Goal: Transaction & Acquisition: Purchase product/service

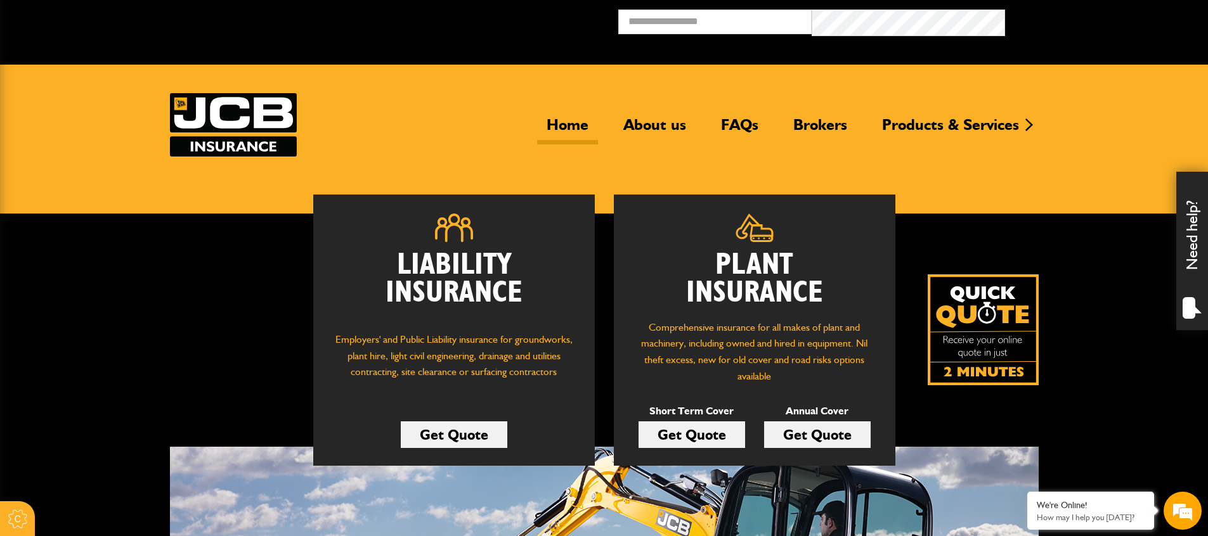
click at [635, 165] on header "Home About us FAQs Brokers Products & Services Construction insurance Car and c…" at bounding box center [604, 140] width 1208 height 150
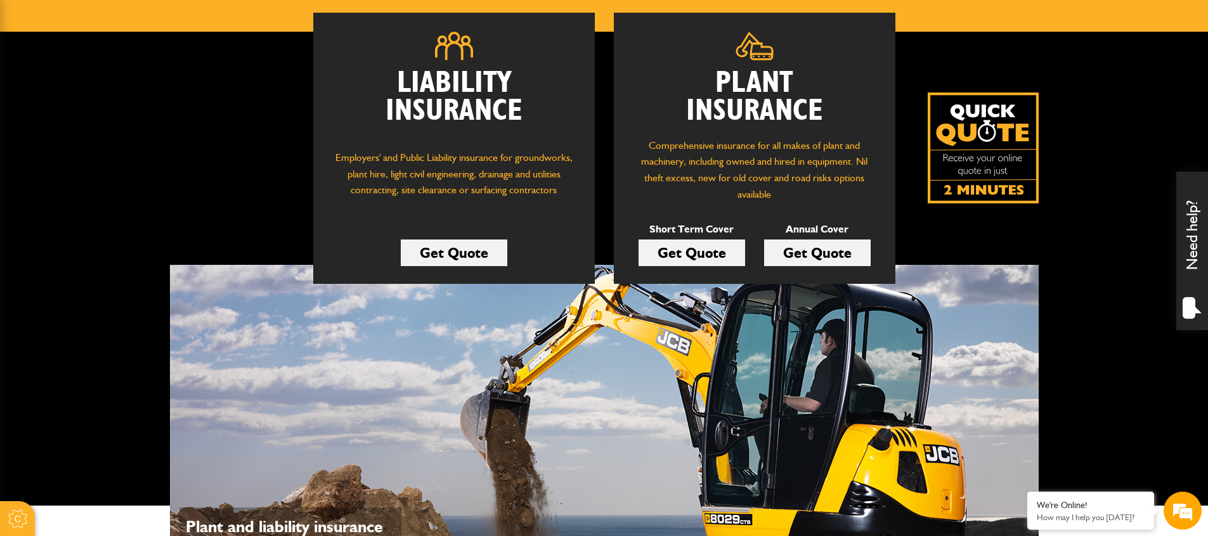
scroll to position [197, 0]
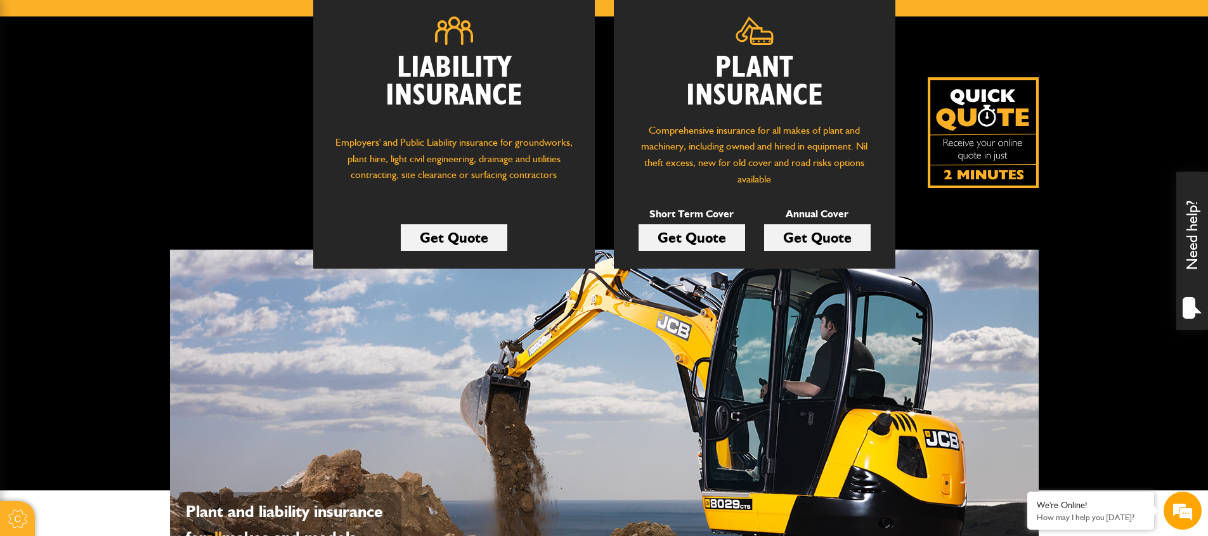
click at [663, 251] on link "Get Quote" at bounding box center [691, 237] width 106 height 27
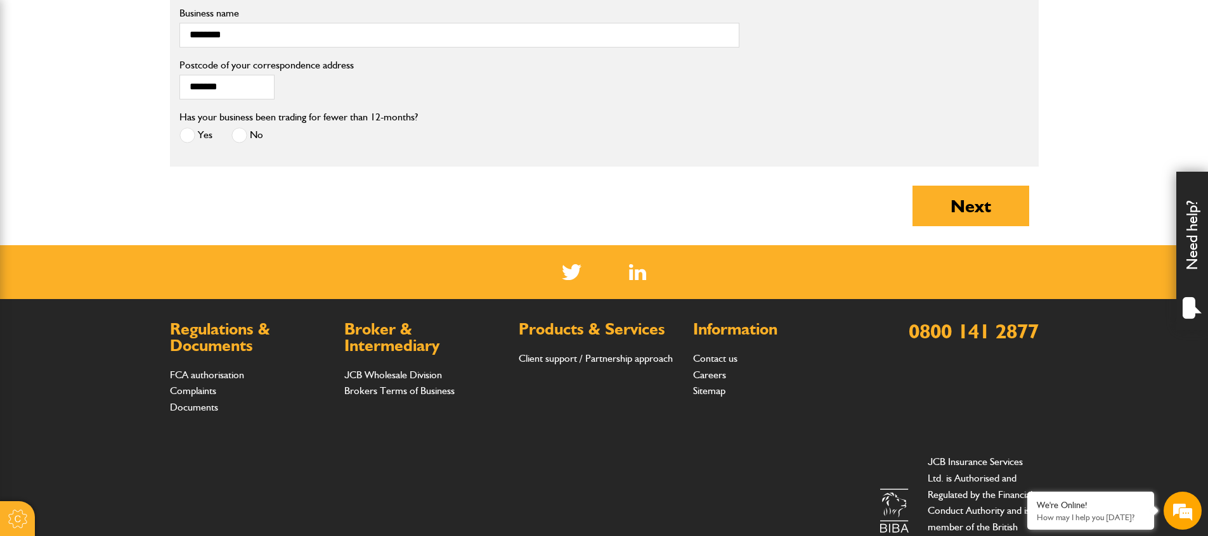
scroll to position [1106, 0]
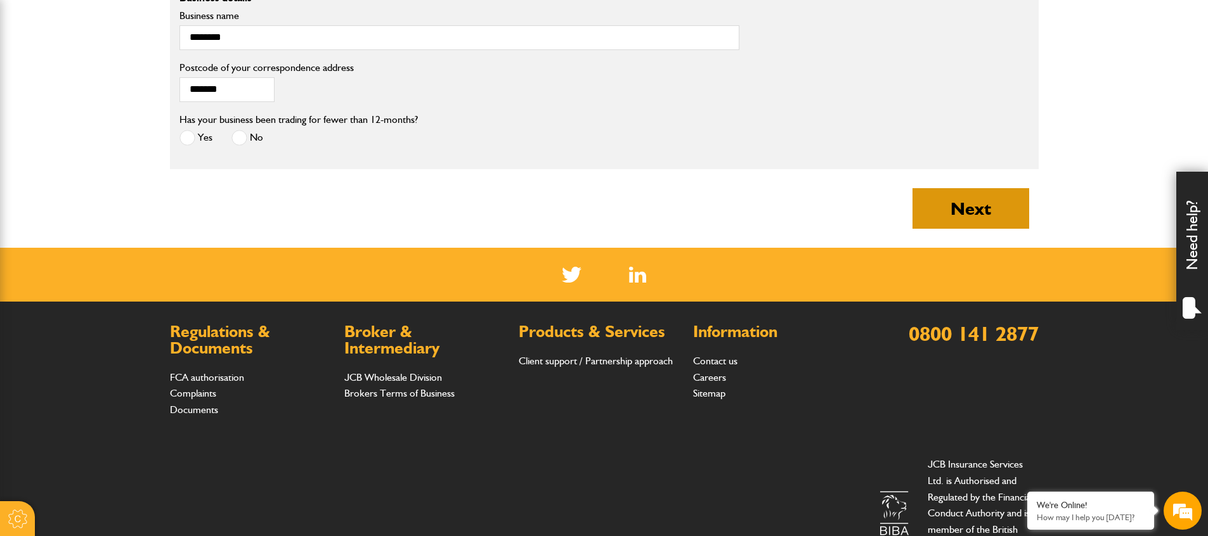
click at [972, 229] on button "Next" at bounding box center [970, 208] width 117 height 41
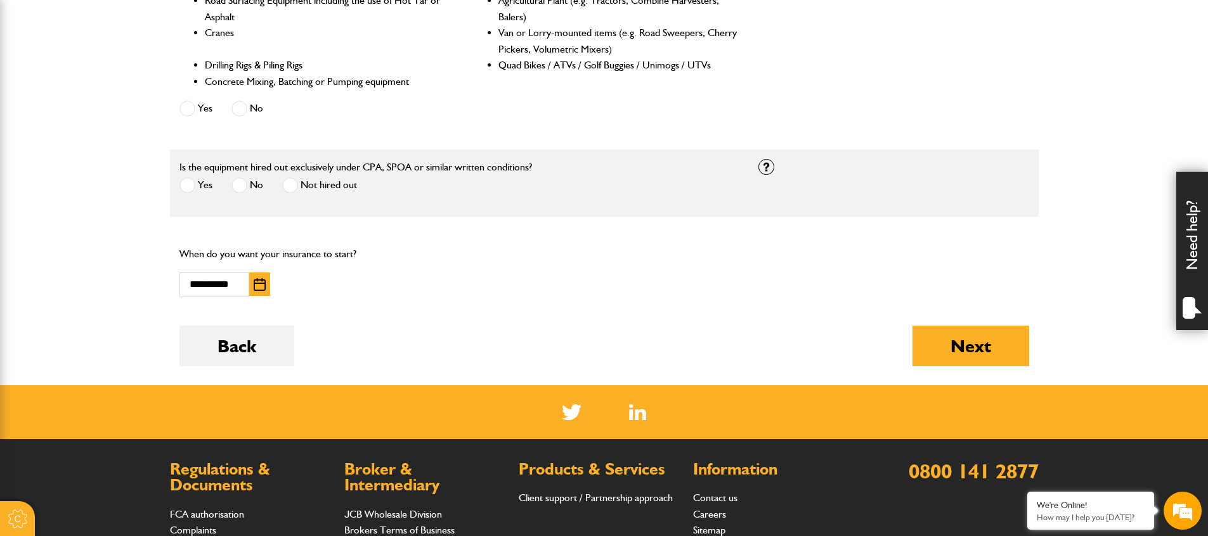
scroll to position [680, 0]
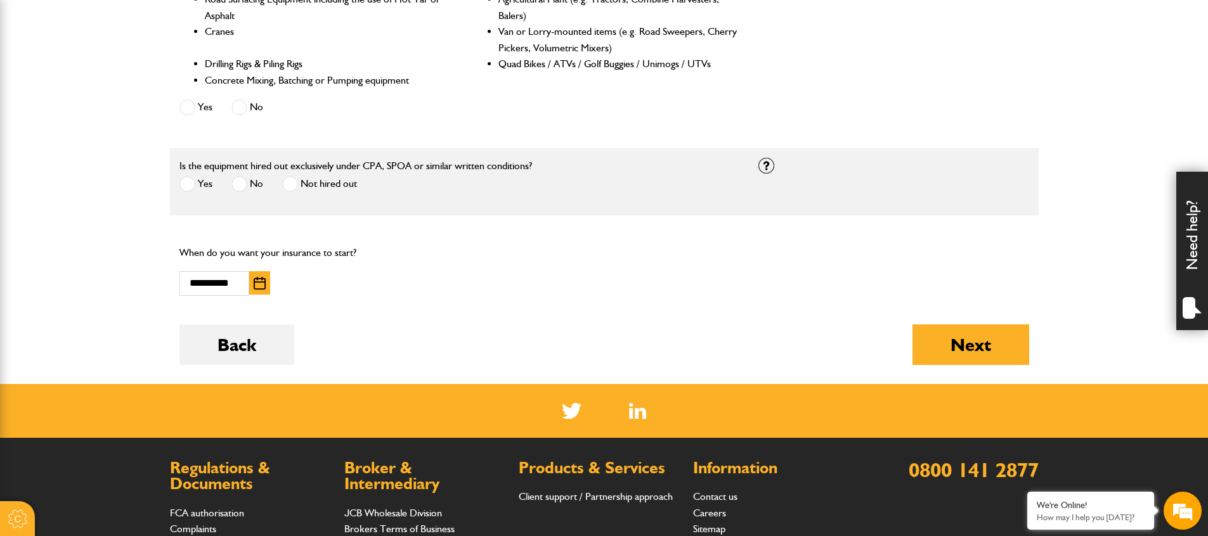
click at [259, 290] on img "button" at bounding box center [260, 283] width 12 height 13
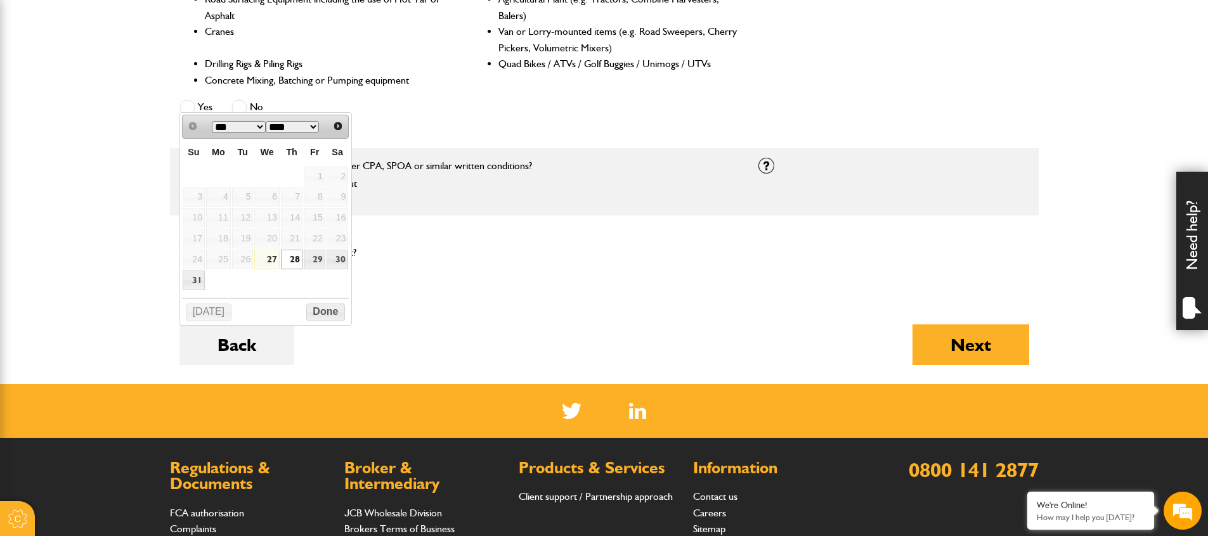
click at [302, 269] on link "28" at bounding box center [292, 260] width 22 height 20
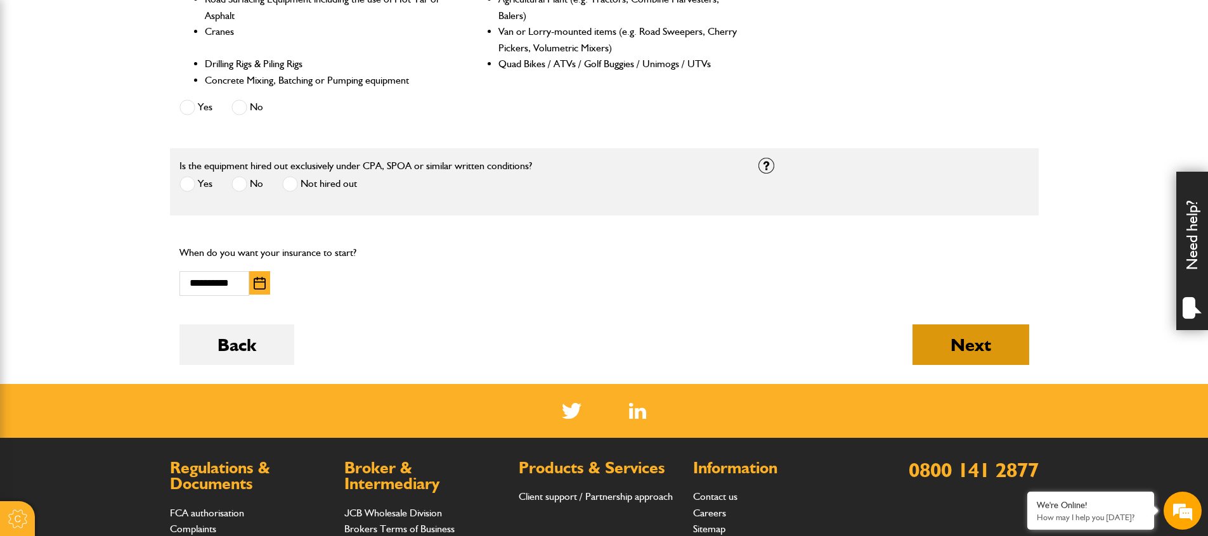
click at [988, 365] on button "Next" at bounding box center [970, 345] width 117 height 41
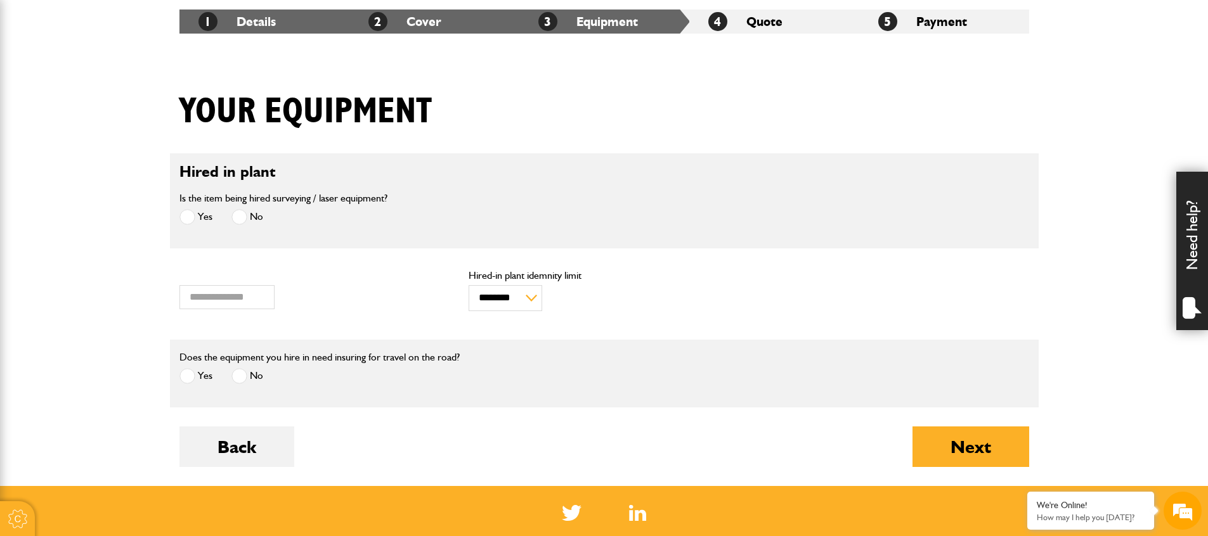
scroll to position [243, 0]
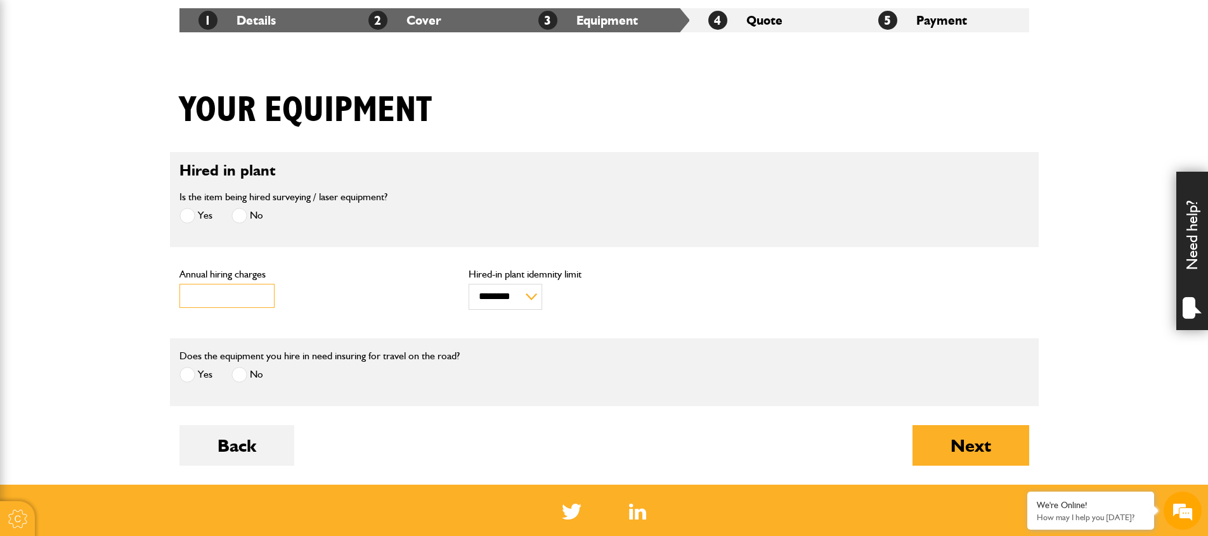
drag, startPoint x: 219, startPoint y: 309, endPoint x: 126, endPoint y: 299, distance: 93.1
click at [126, 299] on body "Cookie Options You can control which cookies we use with the form below. Please…" at bounding box center [604, 301] width 1208 height 1089
drag, startPoint x: 212, startPoint y: 309, endPoint x: 124, endPoint y: 309, distance: 88.1
click at [134, 309] on body "Cookie Options You can control which cookies we use with the form below. Please…" at bounding box center [604, 301] width 1208 height 1089
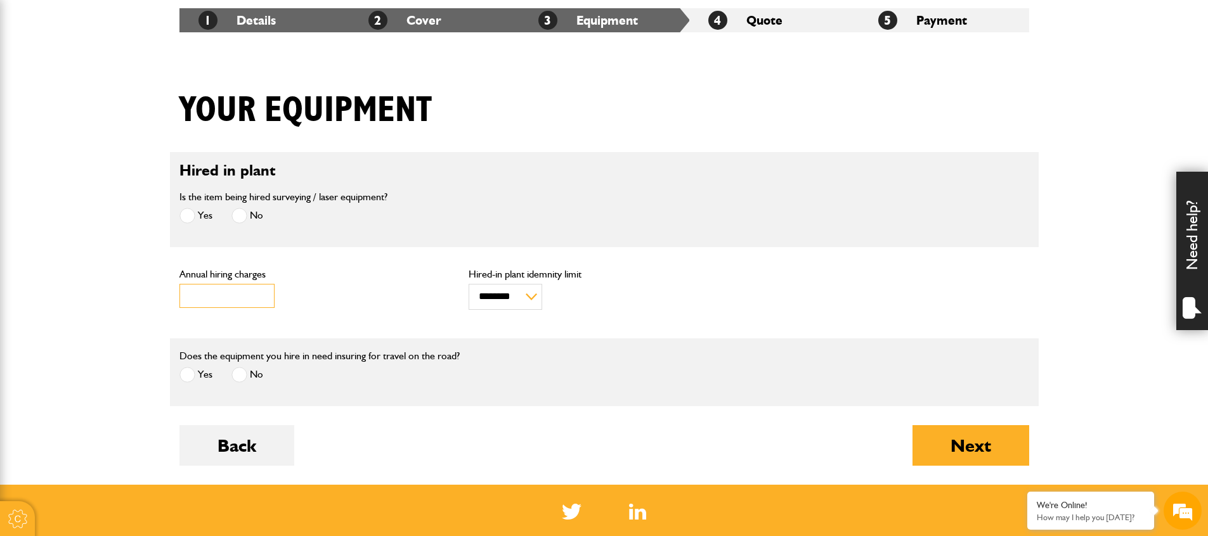
type input "****"
click at [15, 345] on body "Cookie Options You can control which cookies we use with the form below. Please…" at bounding box center [604, 301] width 1208 height 1089
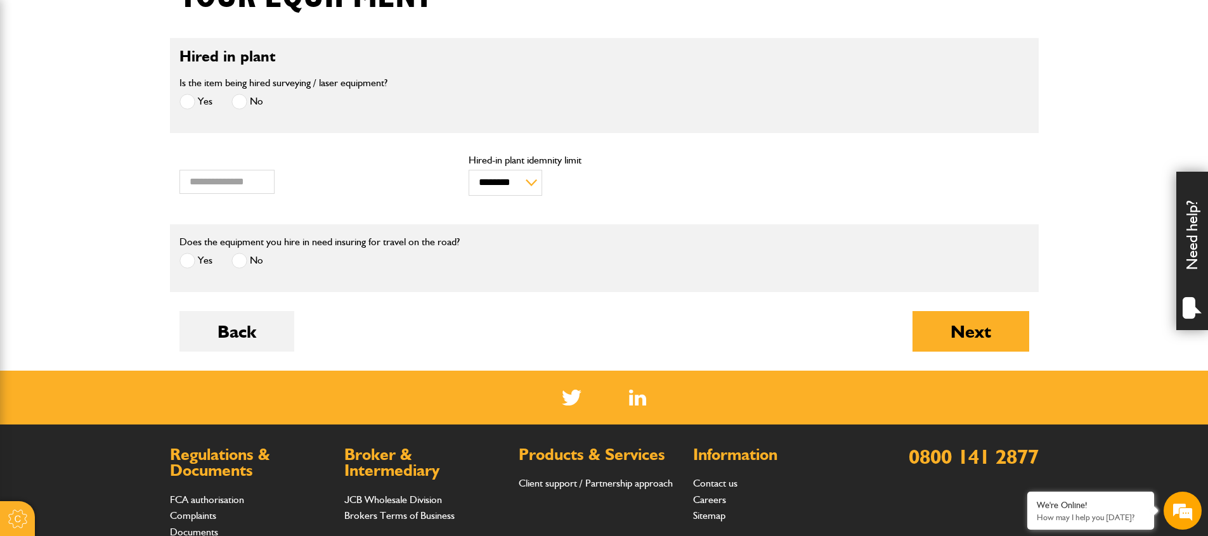
scroll to position [445, 0]
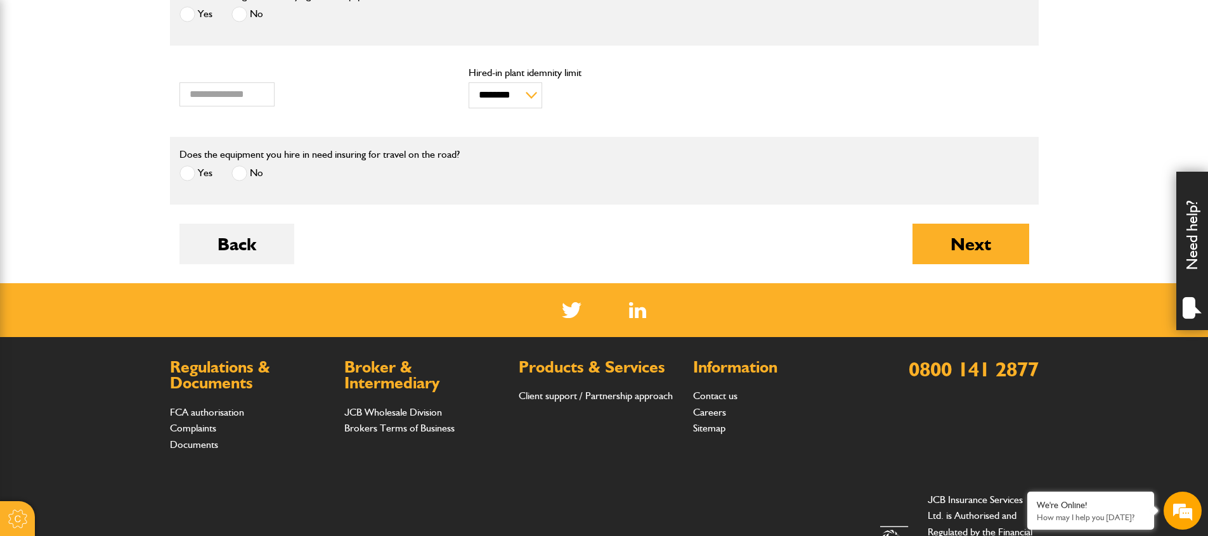
click at [398, 256] on div "Back Next" at bounding box center [603, 254] width 849 height 60
click at [934, 260] on button "Next" at bounding box center [970, 244] width 117 height 41
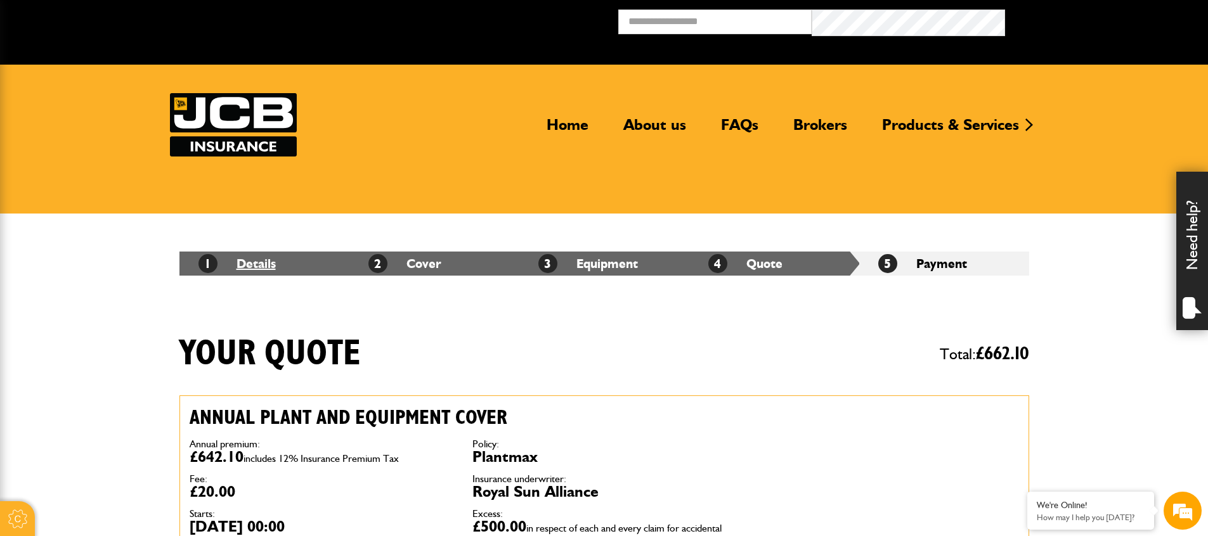
click at [253, 266] on link "1 Details" at bounding box center [236, 263] width 77 height 15
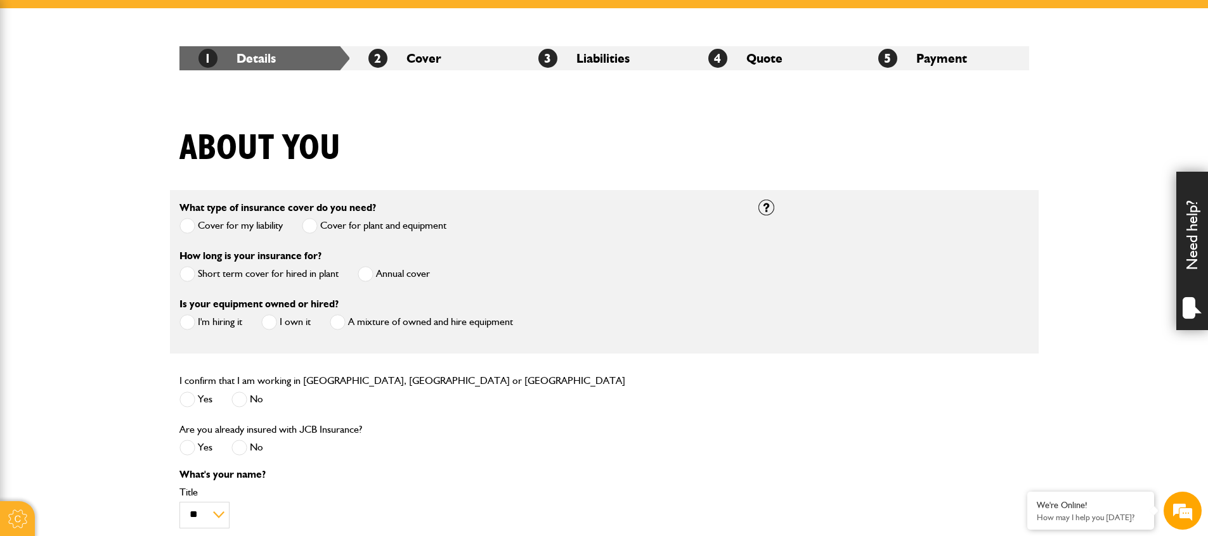
scroll to position [245, 0]
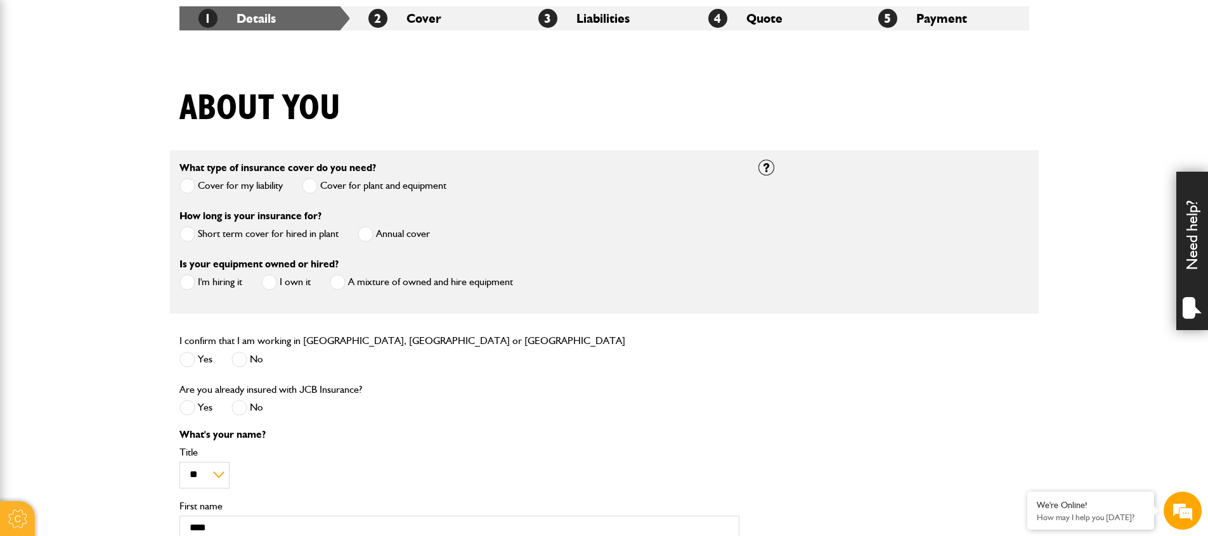
click at [192, 242] on span at bounding box center [187, 234] width 16 height 16
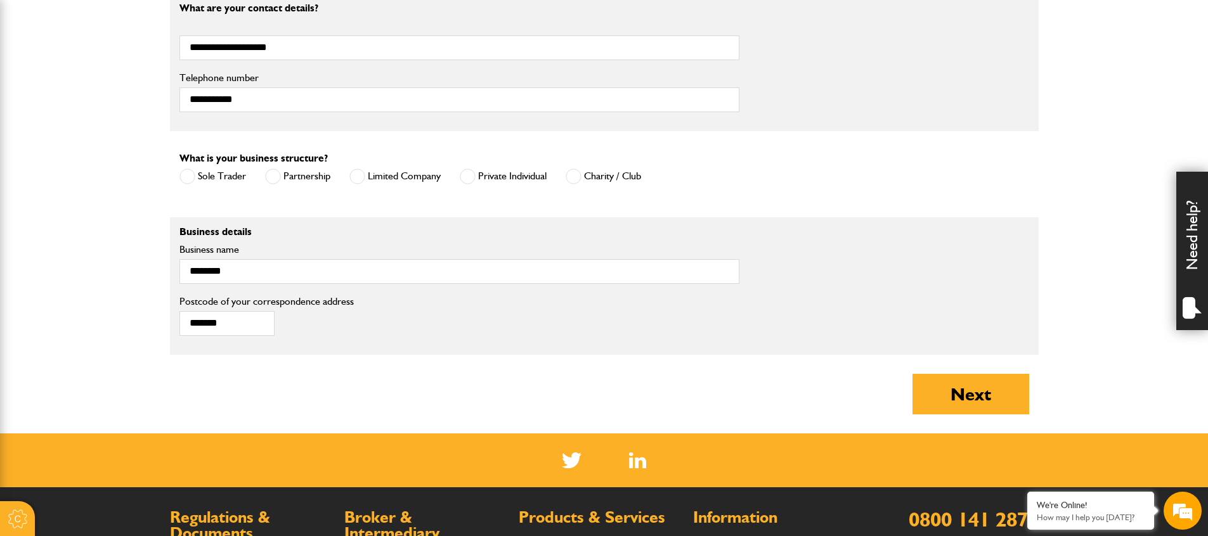
scroll to position [0, 0]
click at [966, 415] on button "Next" at bounding box center [970, 394] width 117 height 41
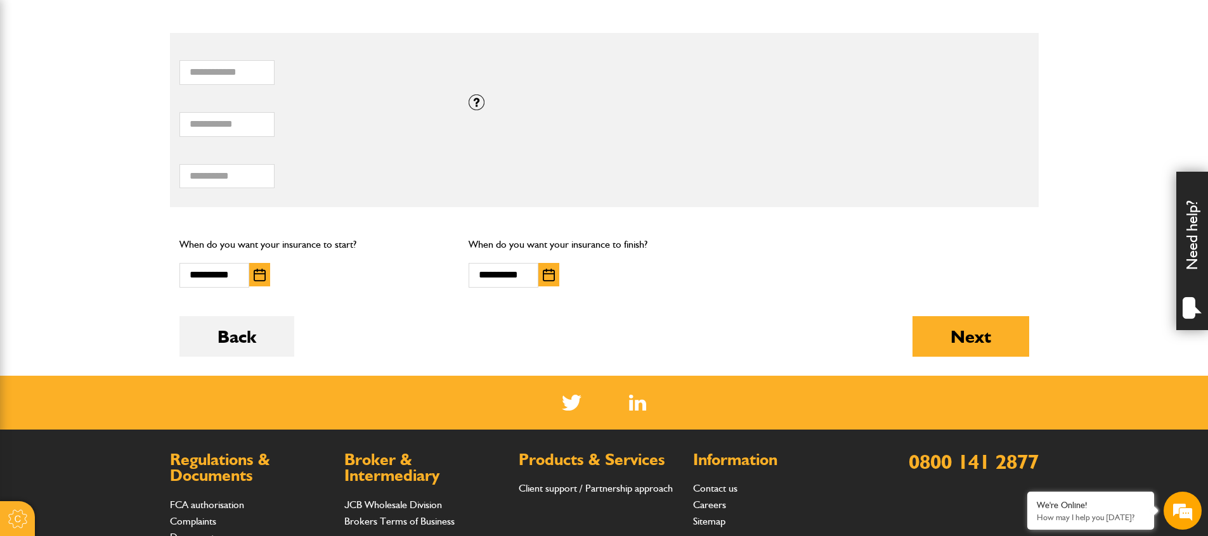
scroll to position [809, 0]
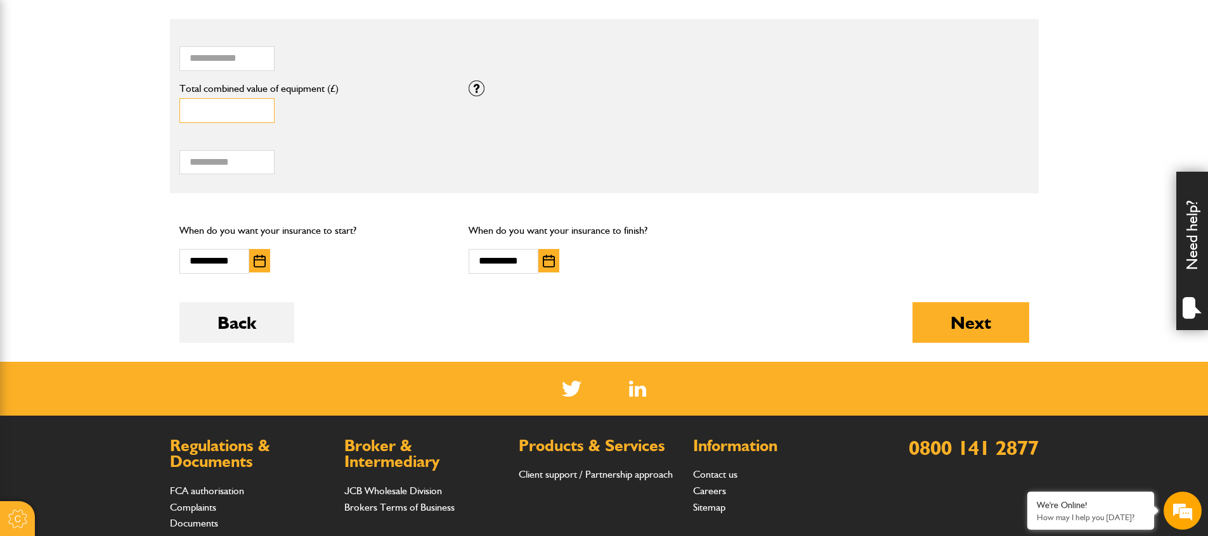
drag, startPoint x: 221, startPoint y: 189, endPoint x: 165, endPoint y: 189, distance: 55.1
drag, startPoint x: 198, startPoint y: 186, endPoint x: 156, endPoint y: 176, distance: 43.5
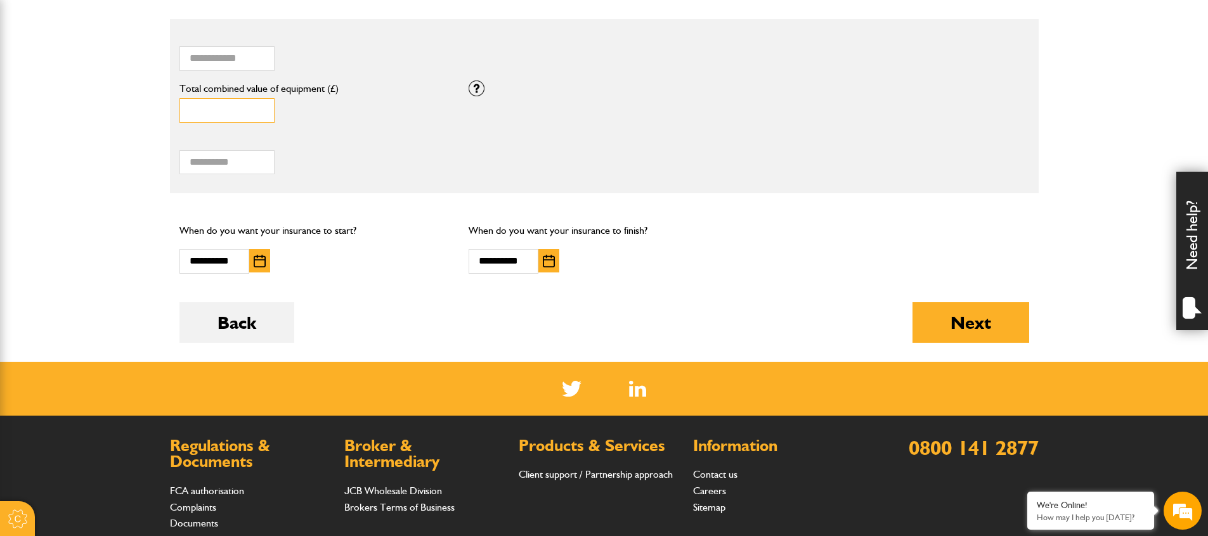
type input "*****"
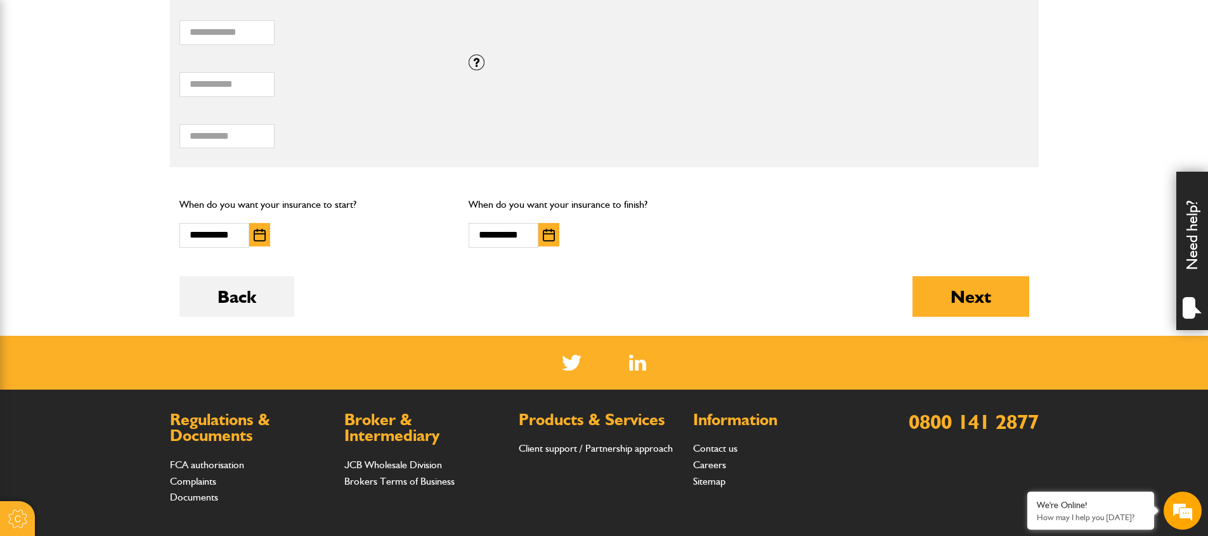
scroll to position [874, 0]
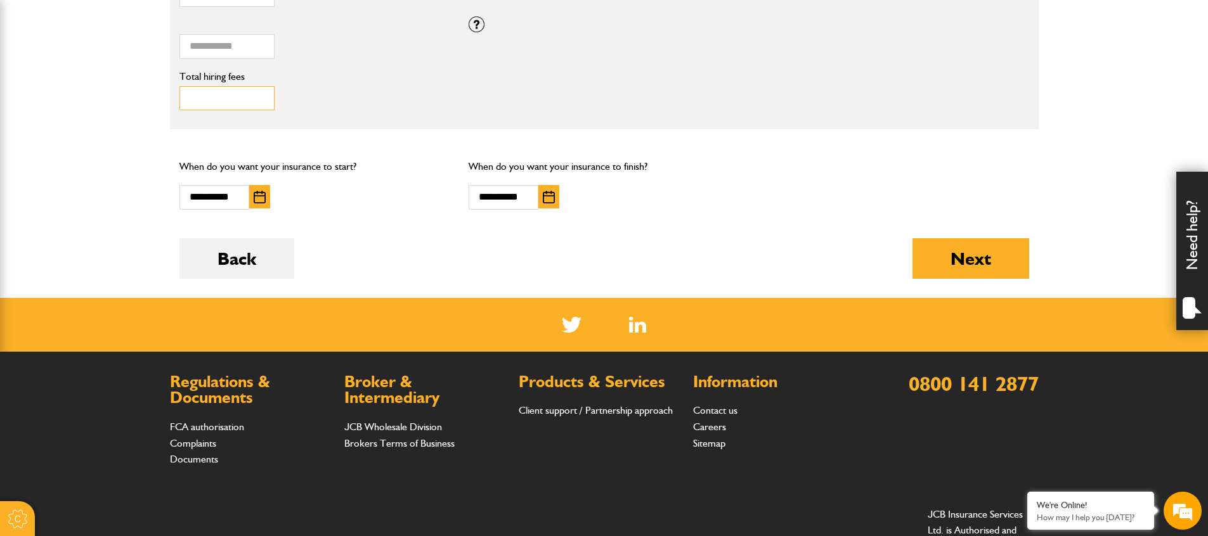
drag, startPoint x: 203, startPoint y: 184, endPoint x: 150, endPoint y: 183, distance: 53.3
type input "***"
click at [960, 279] on button "Next" at bounding box center [970, 258] width 117 height 41
click at [545, 203] on img "button" at bounding box center [549, 197] width 12 height 13
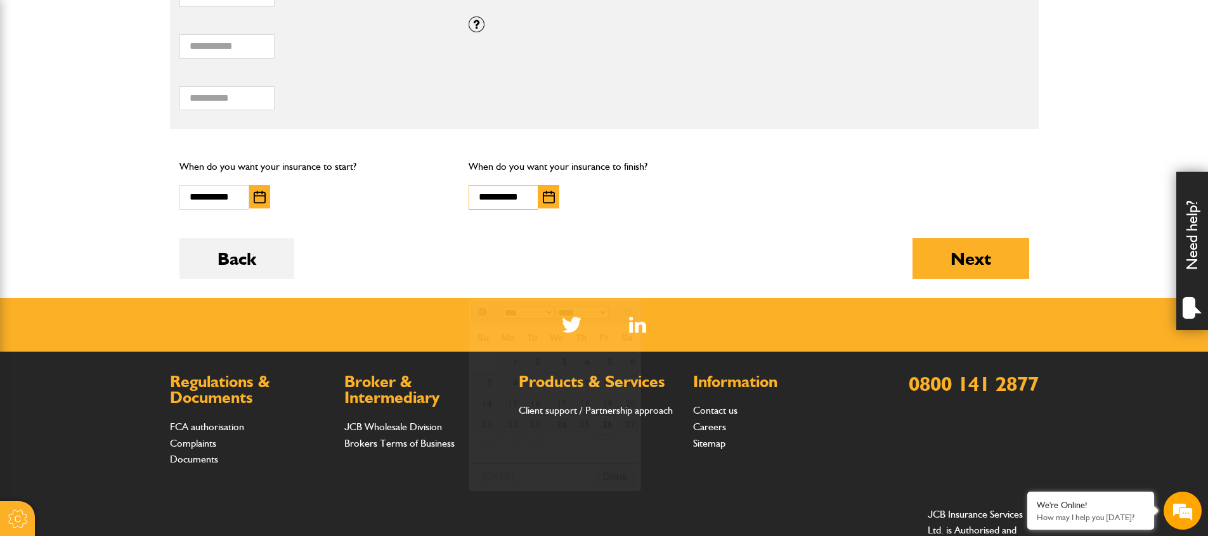
scroll to position [0, 3]
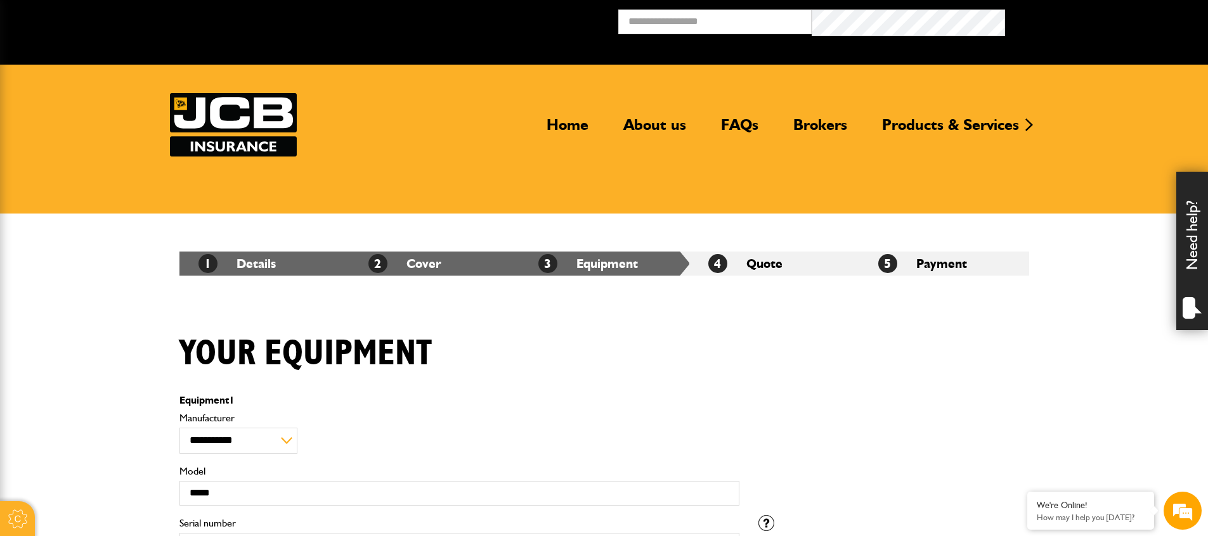
click at [610, 262] on li "3 Equipment" at bounding box center [604, 264] width 170 height 24
click at [597, 265] on li "3 Equipment" at bounding box center [604, 264] width 170 height 24
click at [436, 264] on link "2 Cover" at bounding box center [404, 263] width 73 height 15
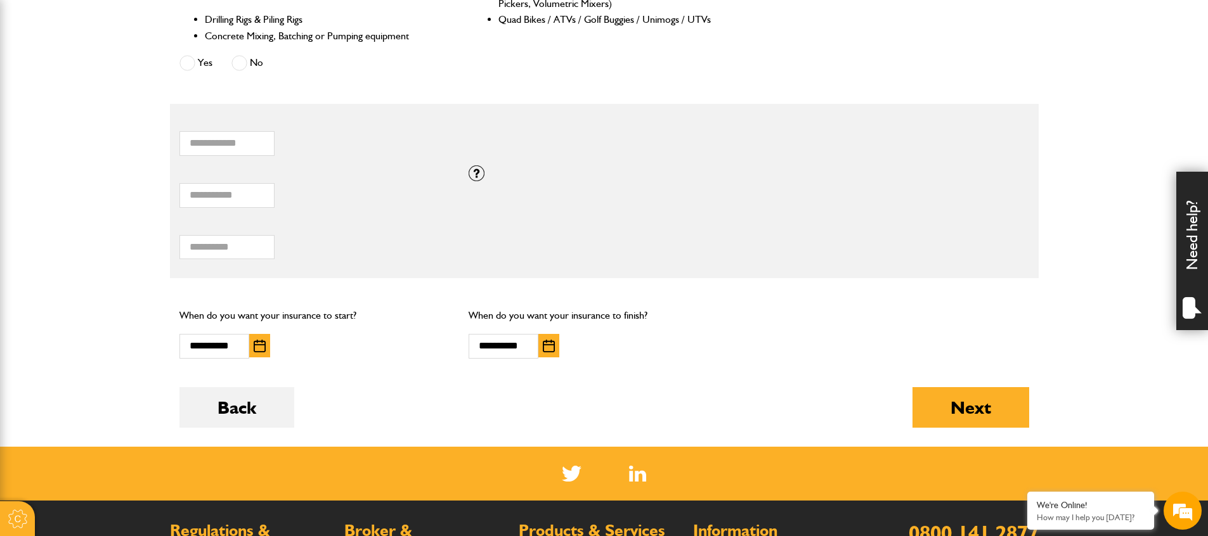
scroll to position [877, 0]
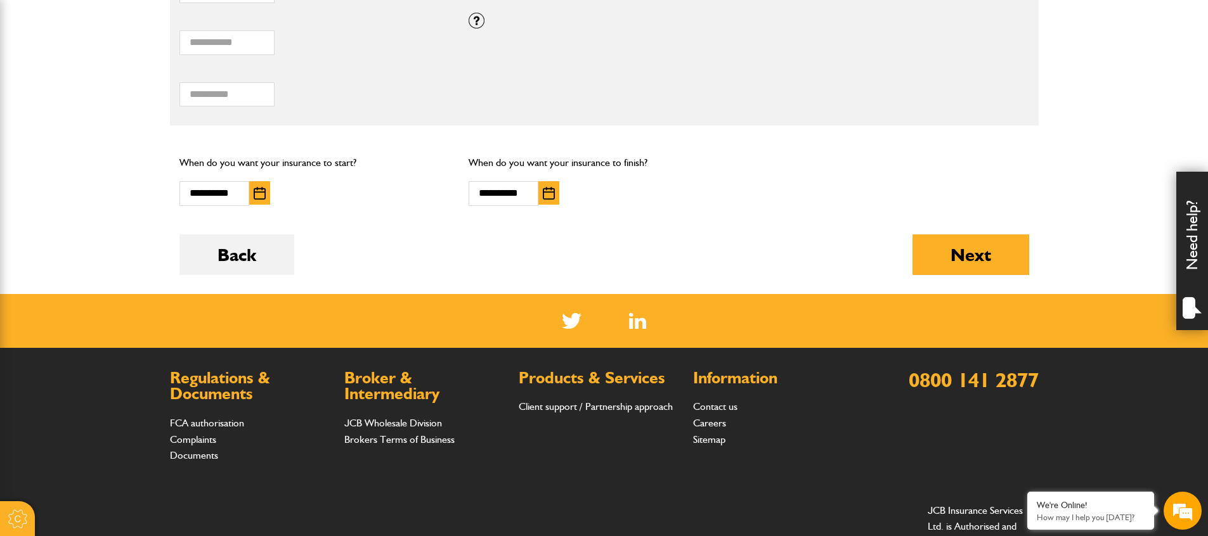
click at [551, 200] on img "button" at bounding box center [549, 193] width 12 height 13
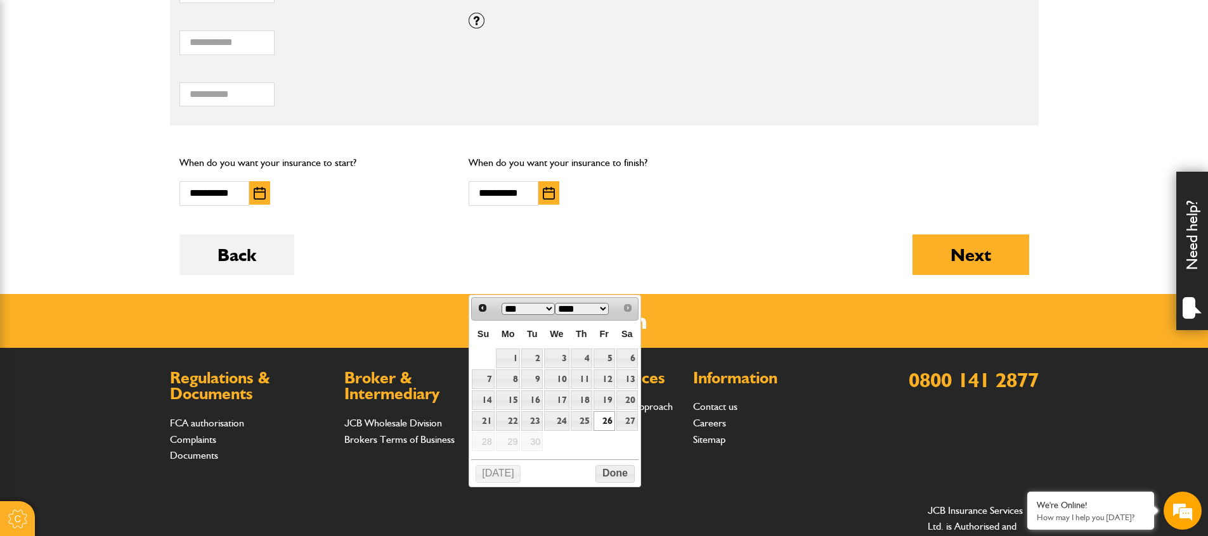
click at [555, 313] on select "*** ***" at bounding box center [528, 309] width 54 height 12
click at [505, 303] on select "*** ***" at bounding box center [528, 309] width 54 height 12
click at [615, 431] on link "26" at bounding box center [604, 421] width 22 height 20
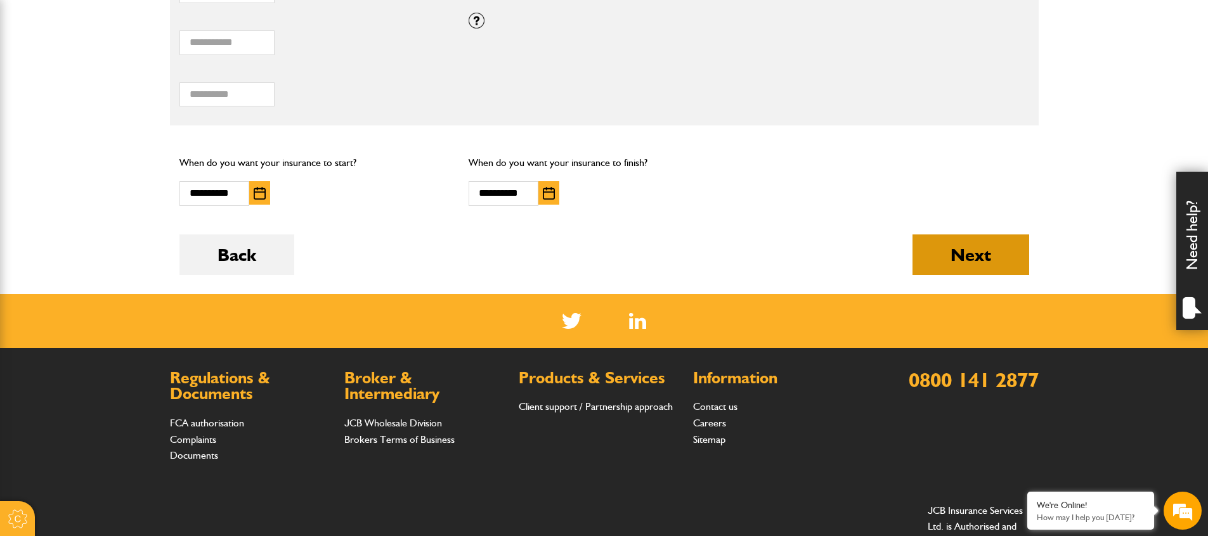
click at [972, 275] on button "Next" at bounding box center [970, 255] width 117 height 41
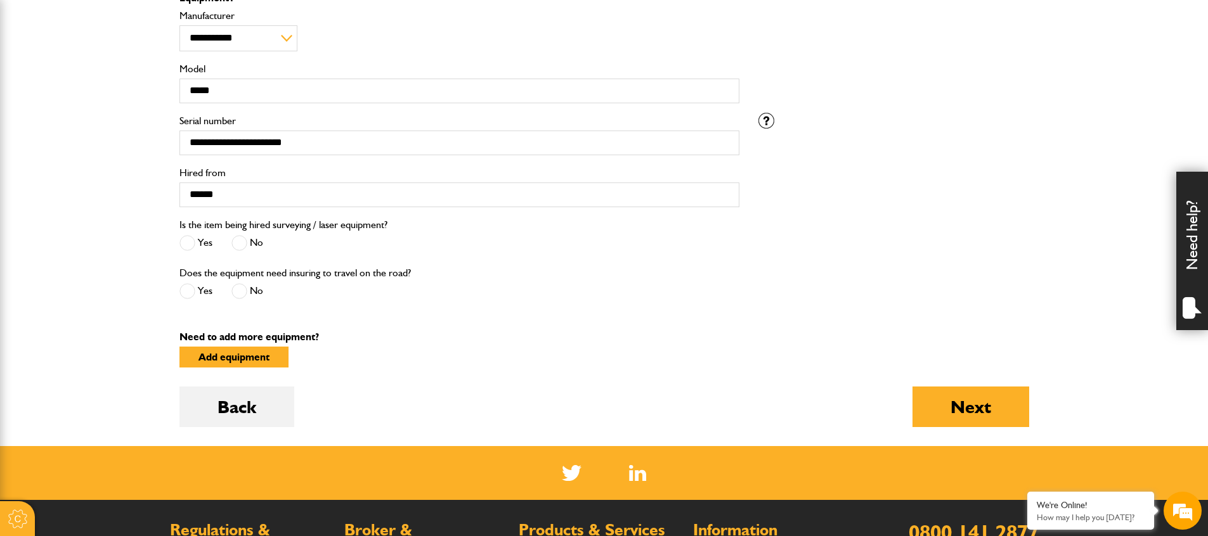
scroll to position [403, 0]
click at [940, 427] on button "Next" at bounding box center [970, 406] width 117 height 41
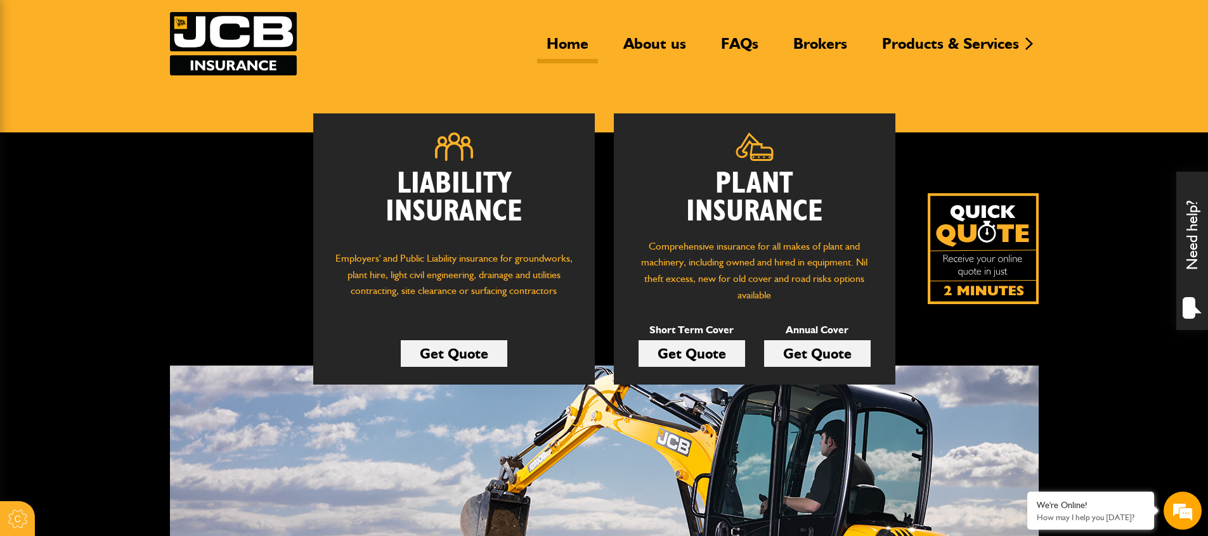
scroll to position [178, 0]
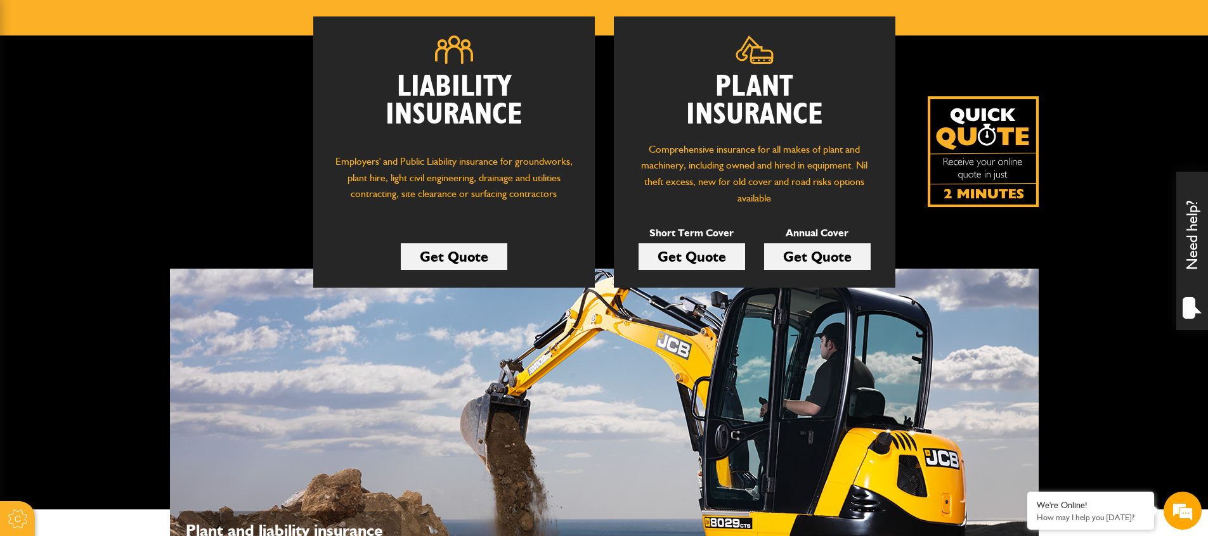
click at [777, 270] on link "Get Quote" at bounding box center [817, 256] width 106 height 27
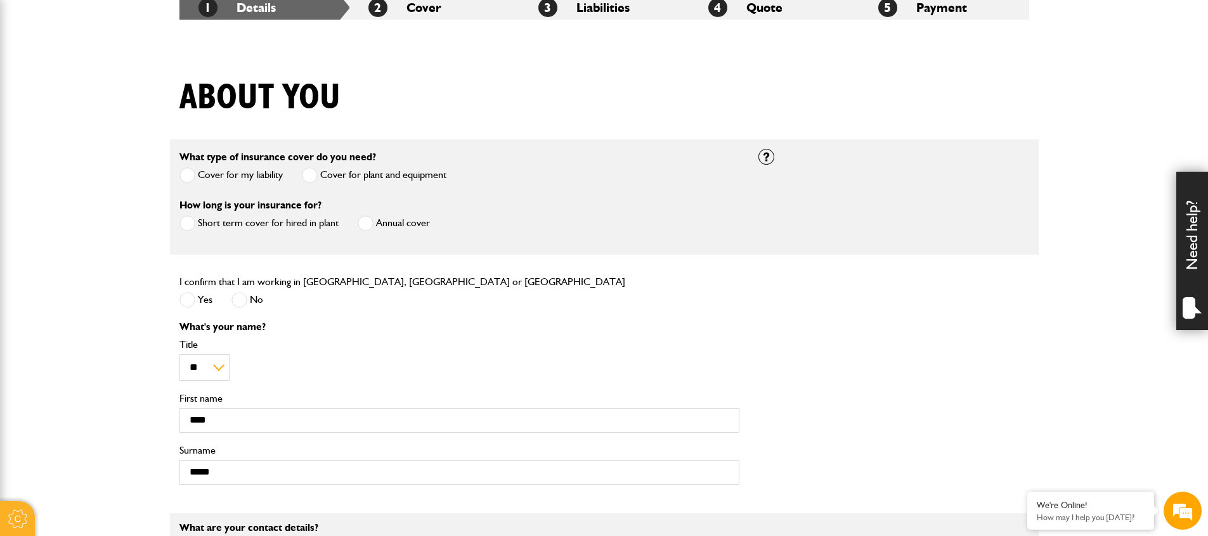
scroll to position [314, 0]
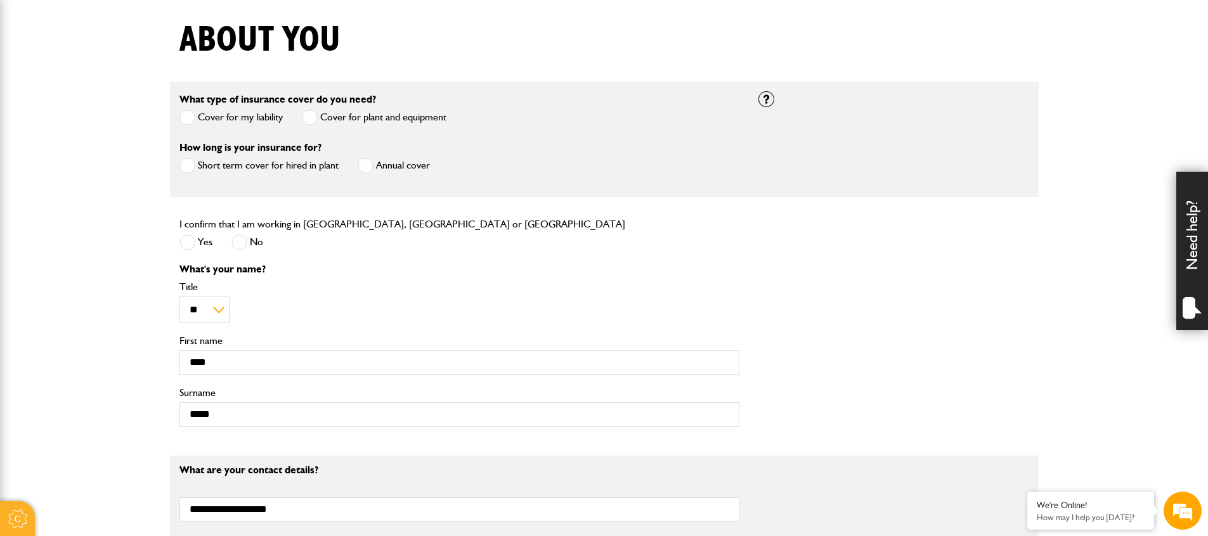
click at [318, 126] on span at bounding box center [310, 118] width 16 height 16
click at [194, 124] on span at bounding box center [187, 118] width 16 height 16
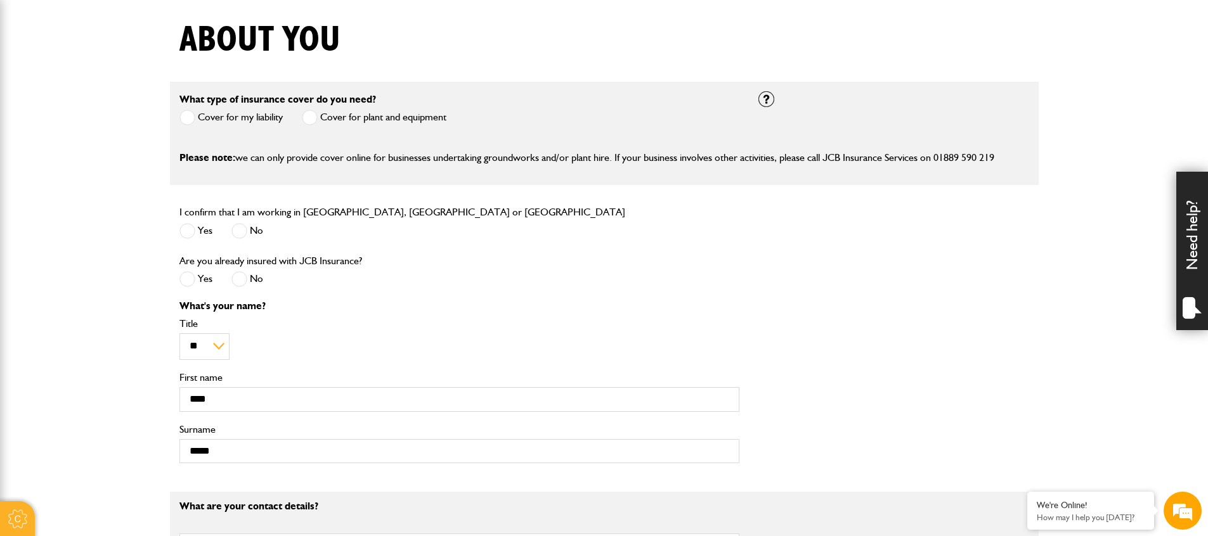
scroll to position [0, 0]
click at [316, 124] on span at bounding box center [310, 118] width 16 height 16
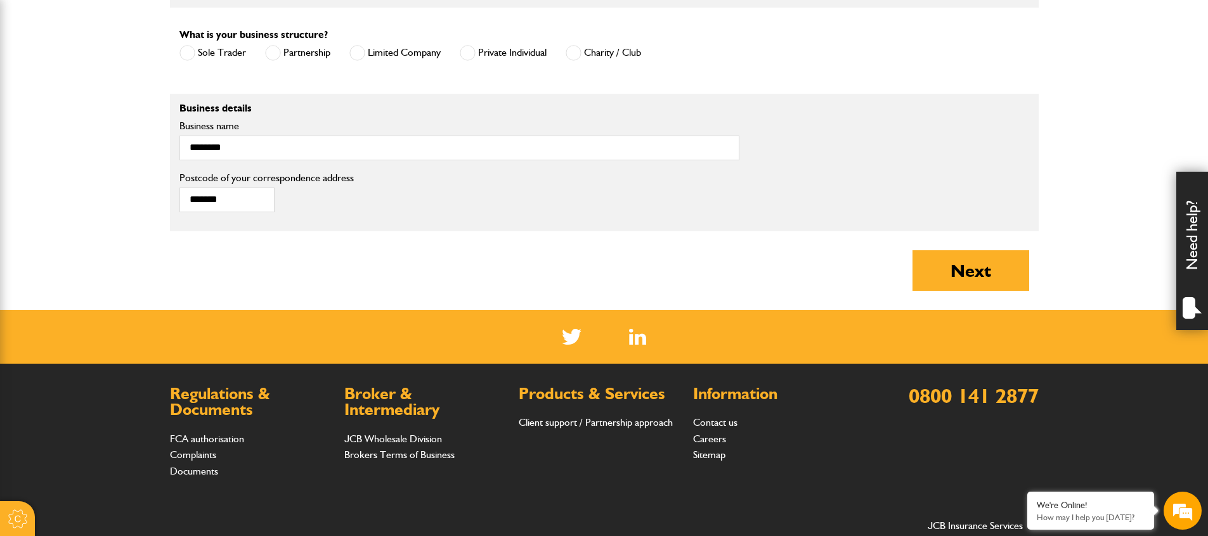
scroll to position [917, 0]
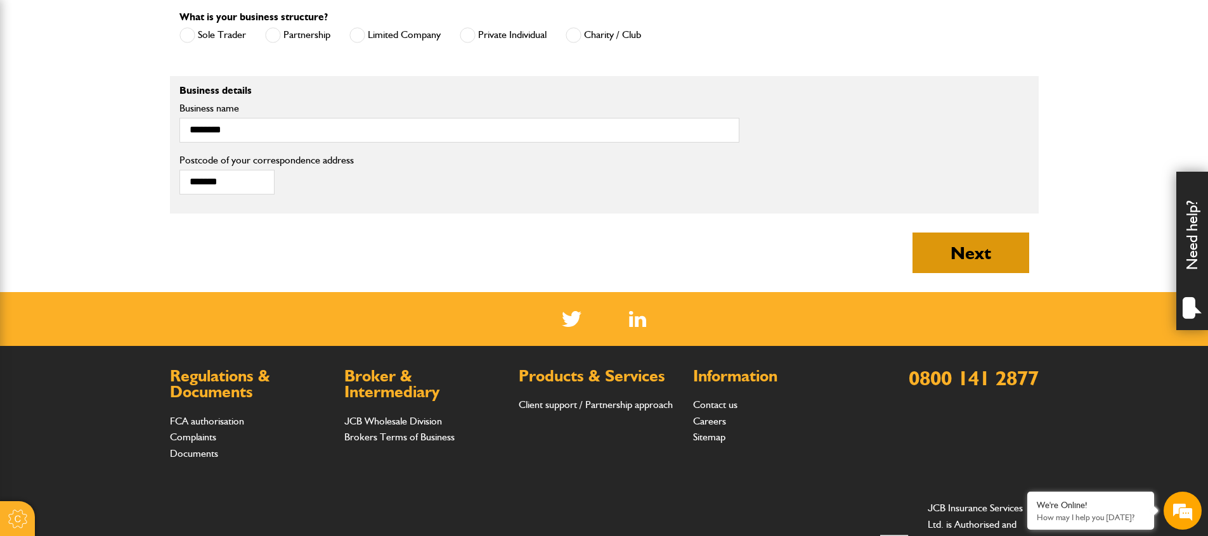
click at [960, 273] on button "Next" at bounding box center [970, 253] width 117 height 41
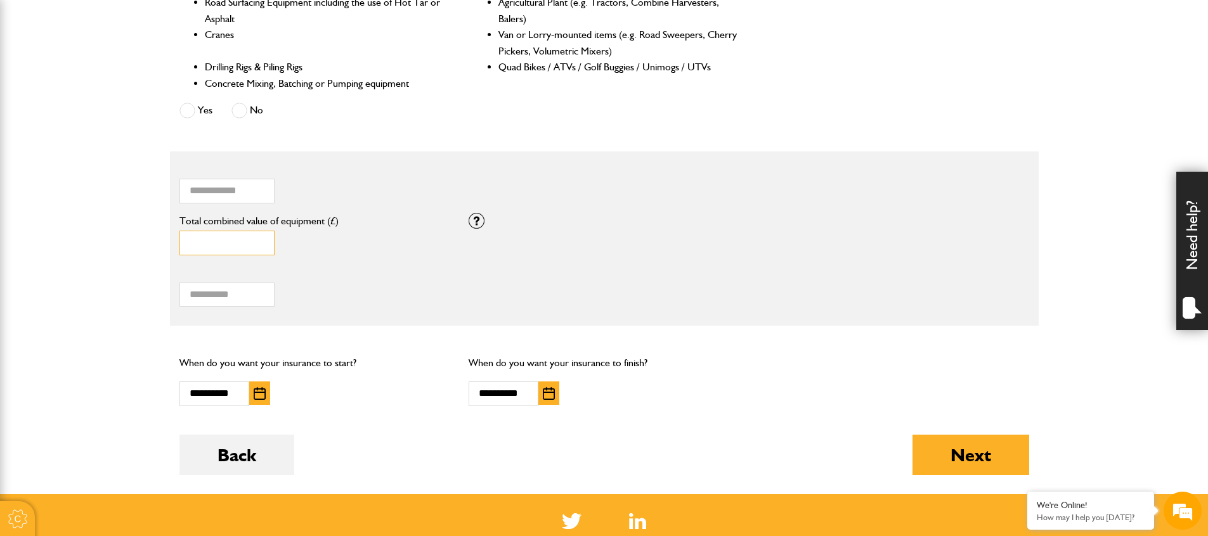
drag, startPoint x: 242, startPoint y: 321, endPoint x: 121, endPoint y: 317, distance: 121.2
click at [124, 318] on body "Cookie Options You can control which cookies we use with the form below. Please…" at bounding box center [604, 89] width 1208 height 1532
click at [217, 255] on input "*****" at bounding box center [226, 243] width 95 height 25
drag, startPoint x: 219, startPoint y: 321, endPoint x: 158, endPoint y: 314, distance: 61.2
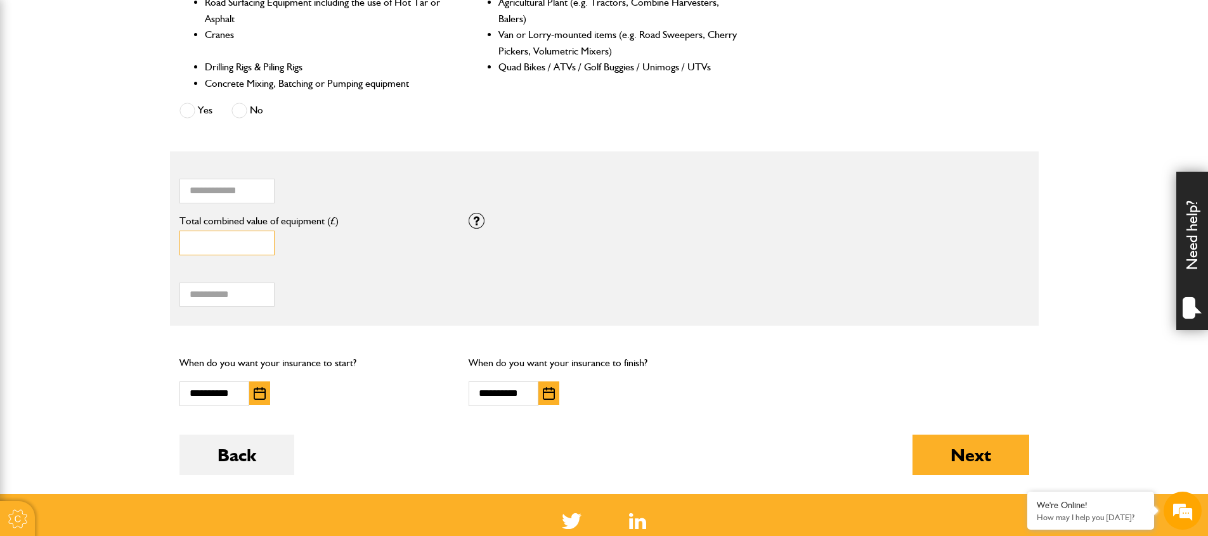
click at [158, 314] on body "Cookie Options You can control which cookies we use with the form below. Please…" at bounding box center [604, 89] width 1208 height 1532
type input "*****"
click at [12, 368] on body "Cookie Options You can control which cookies we use with the form below. Please…" at bounding box center [604, 89] width 1208 height 1532
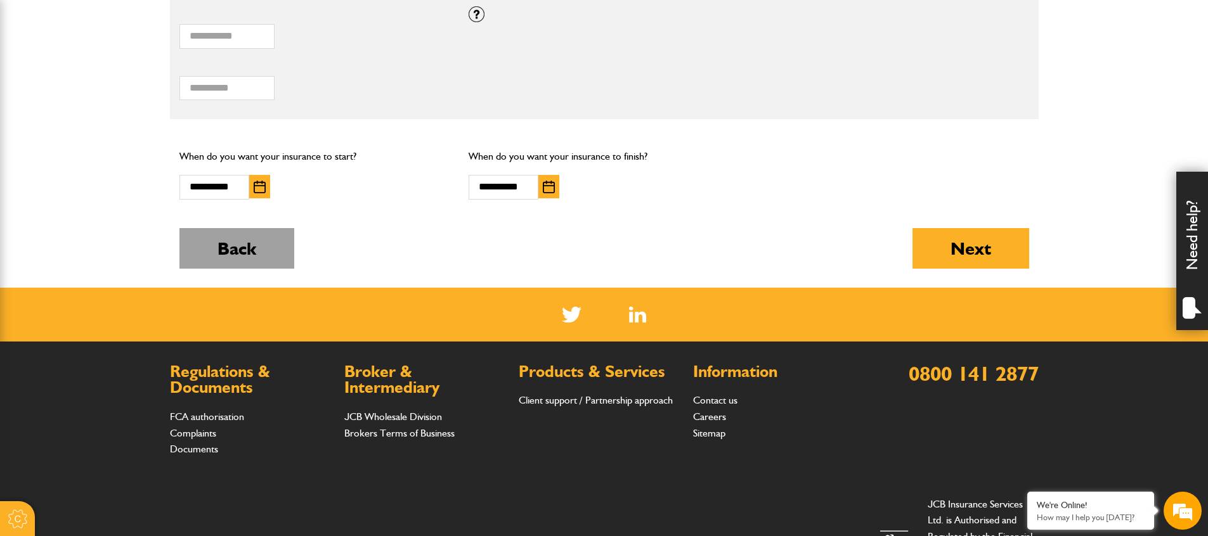
scroll to position [886, 0]
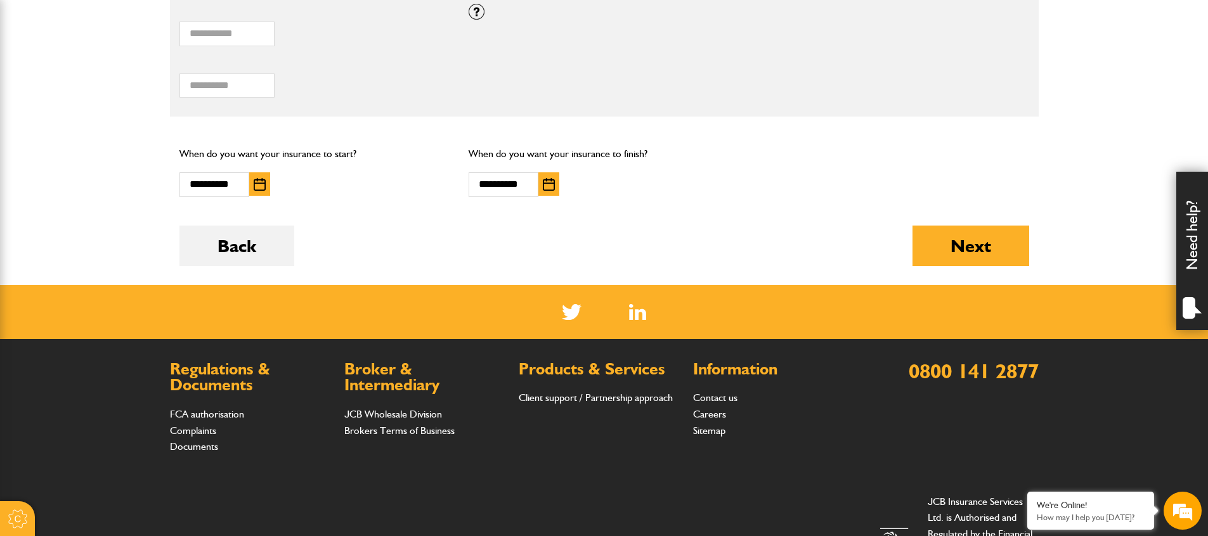
click at [266, 196] on button "button" at bounding box center [259, 183] width 21 height 23
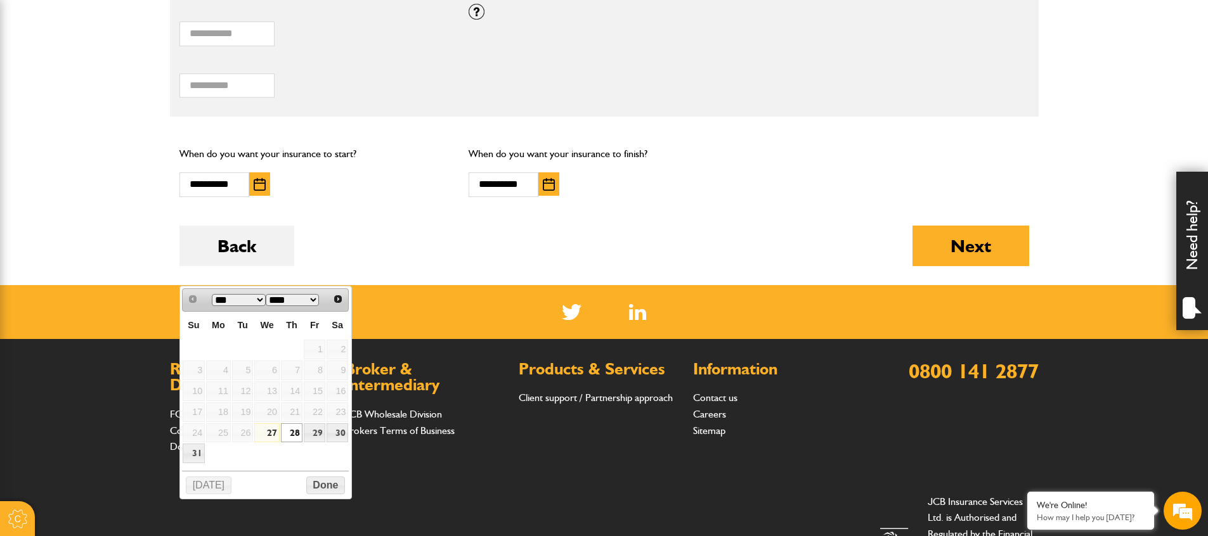
click at [302, 443] on link "28" at bounding box center [292, 433] width 22 height 20
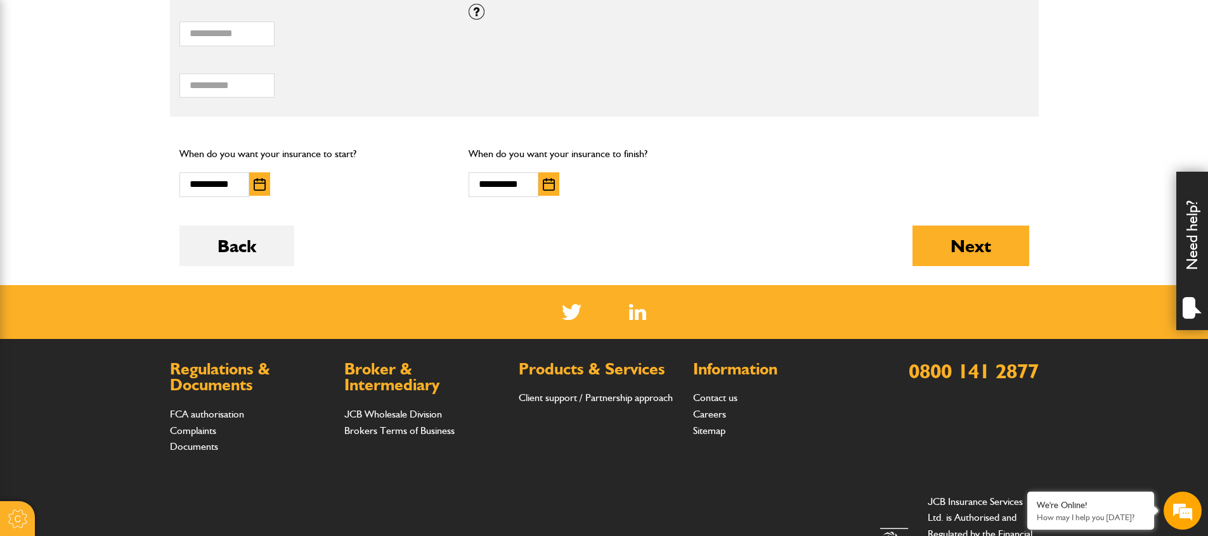
click at [547, 191] on img "button" at bounding box center [549, 184] width 12 height 13
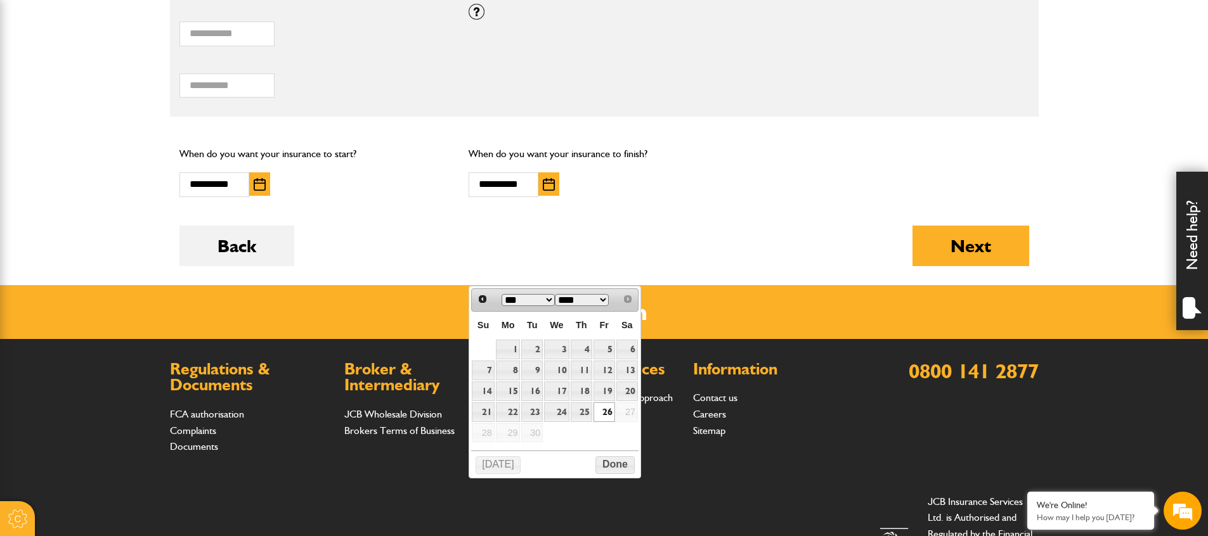
click at [615, 422] on link "26" at bounding box center [604, 413] width 22 height 20
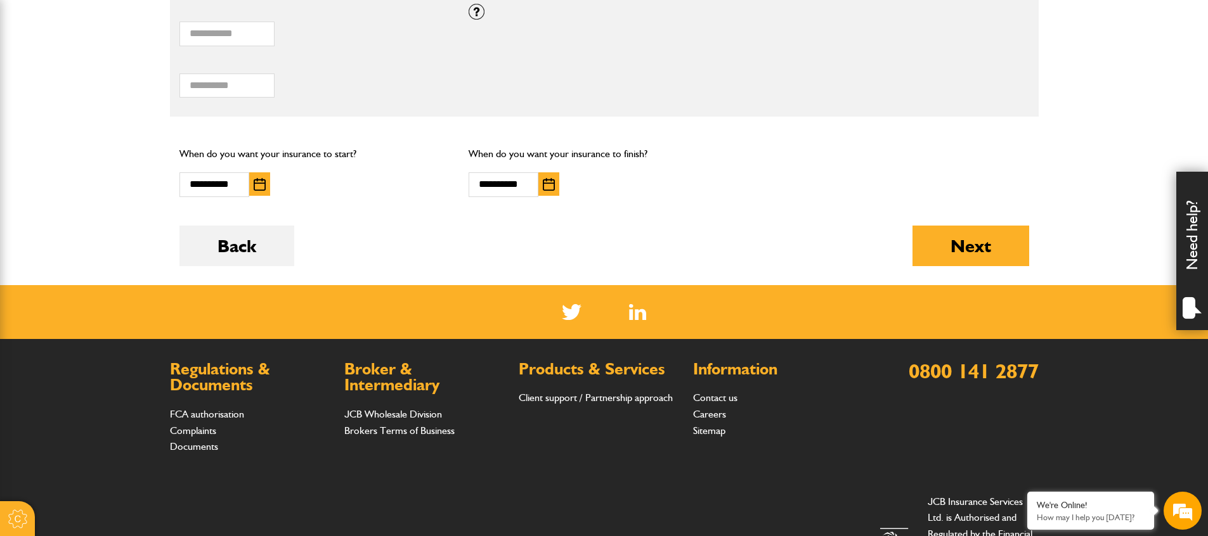
click at [769, 285] on div "Back Next" at bounding box center [603, 256] width 849 height 60
click at [972, 266] on button "Next" at bounding box center [970, 246] width 117 height 41
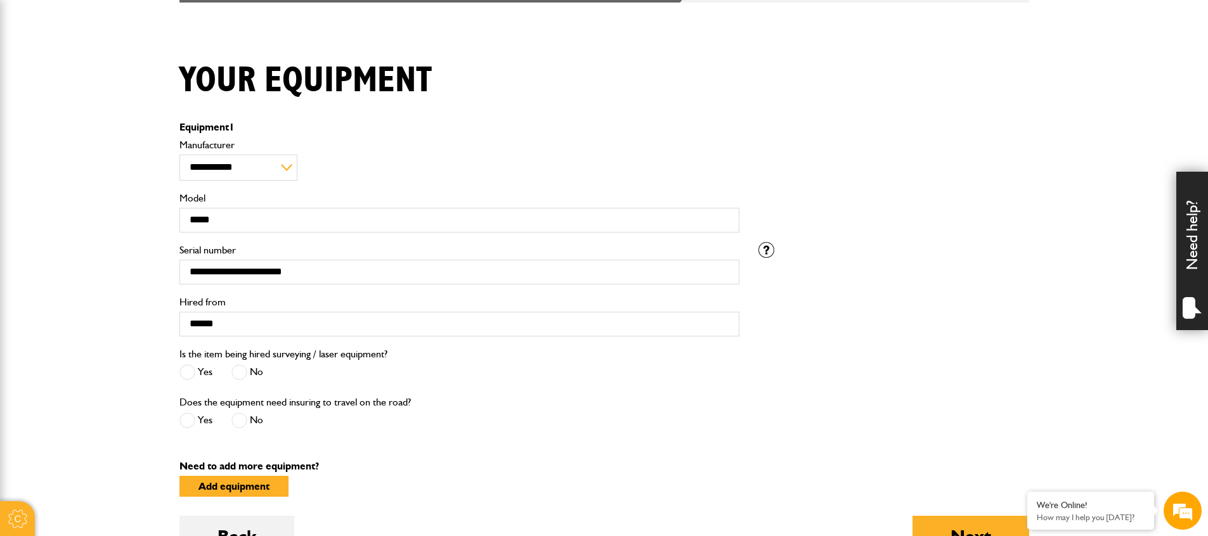
scroll to position [281, 0]
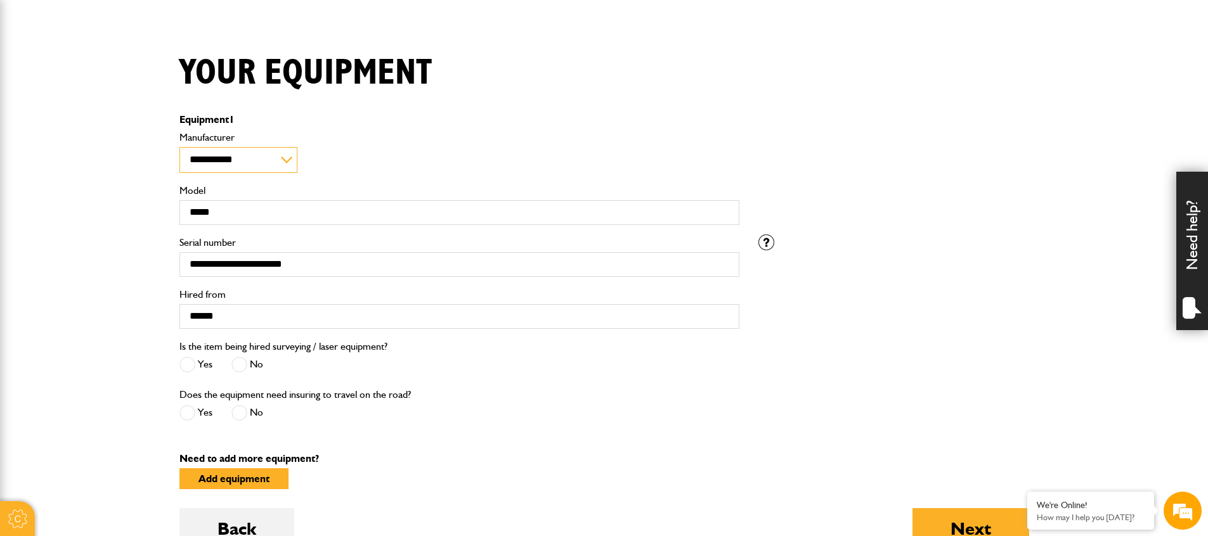
click at [242, 174] on select "**********" at bounding box center [238, 160] width 118 height 27
click at [233, 174] on select "**********" at bounding box center [238, 160] width 118 height 27
drag, startPoint x: 213, startPoint y: 224, endPoint x: 72, endPoint y: 220, distance: 140.8
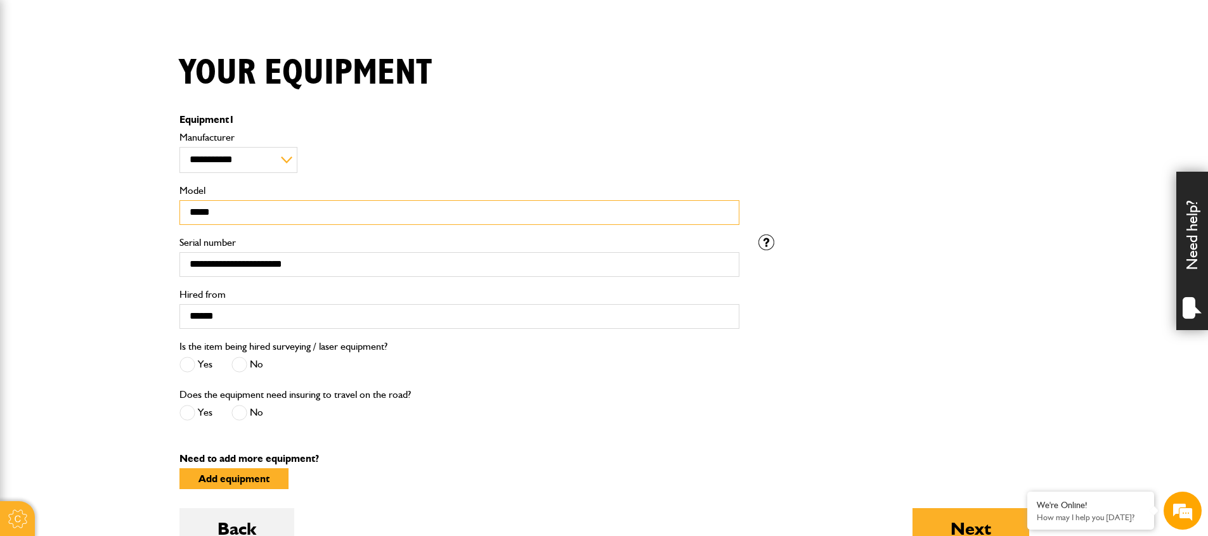
click at [120, 226] on body "Cookie Options You can control which cookies we use with the form below. Please…" at bounding box center [604, 324] width 1208 height 1210
click at [188, 184] on div "**********" at bounding box center [459, 182] width 579 height 106
click at [205, 174] on select "**********" at bounding box center [238, 160] width 118 height 27
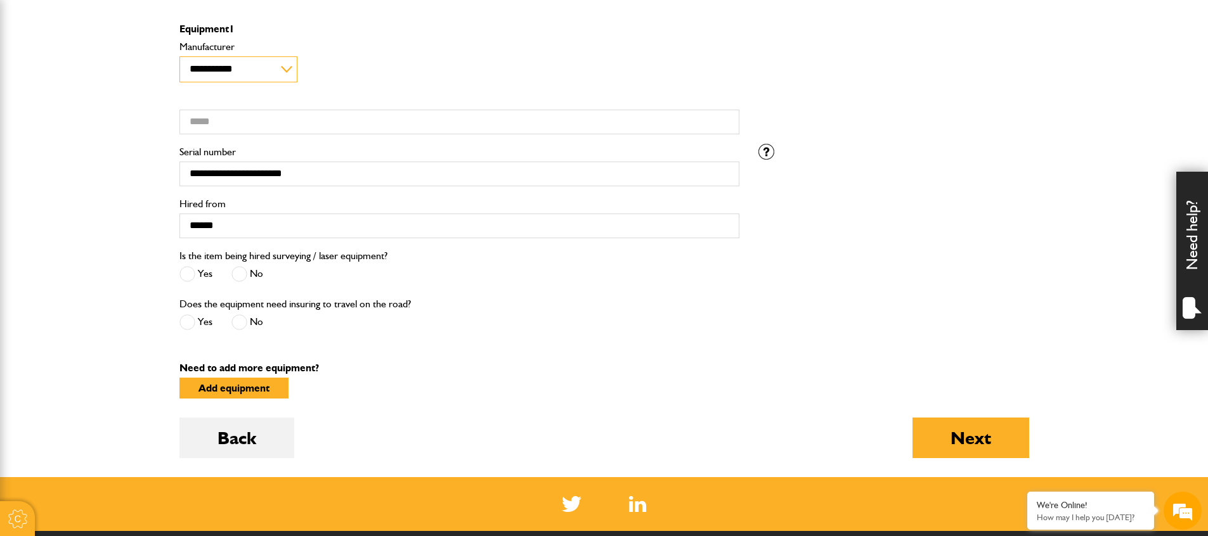
scroll to position [372, 0]
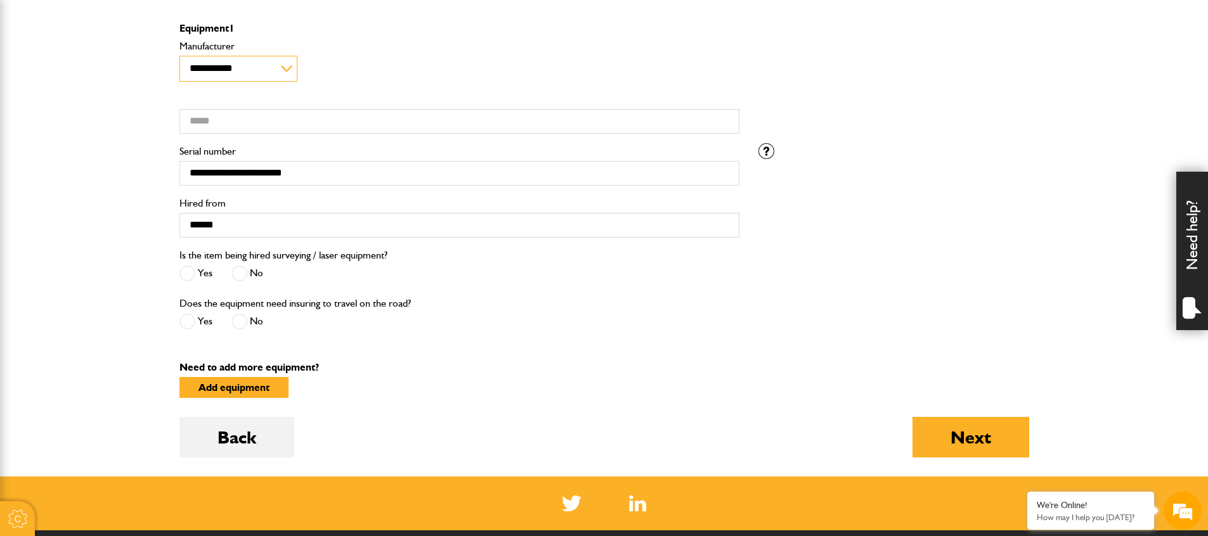
click at [283, 79] on select "**********" at bounding box center [238, 69] width 118 height 27
click at [179, 65] on select "**********" at bounding box center [238, 69] width 118 height 27
click at [257, 134] on input "Model" at bounding box center [459, 121] width 560 height 25
paste input "**********"
type input "**********"
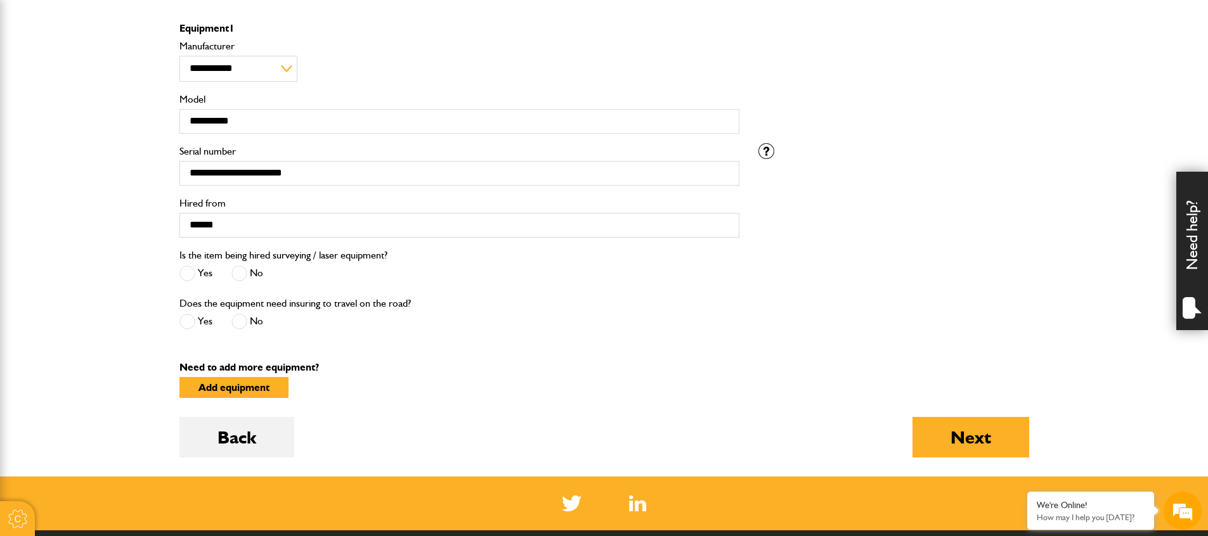
click at [34, 179] on body "Cookie Options You can control which cookies we use with the form below. Please…" at bounding box center [604, 233] width 1208 height 1210
click at [304, 186] on input "**********" at bounding box center [459, 173] width 560 height 25
click at [77, 230] on body "Cookie Options You can control which cookies we use with the form below. Please…" at bounding box center [604, 233] width 1208 height 1210
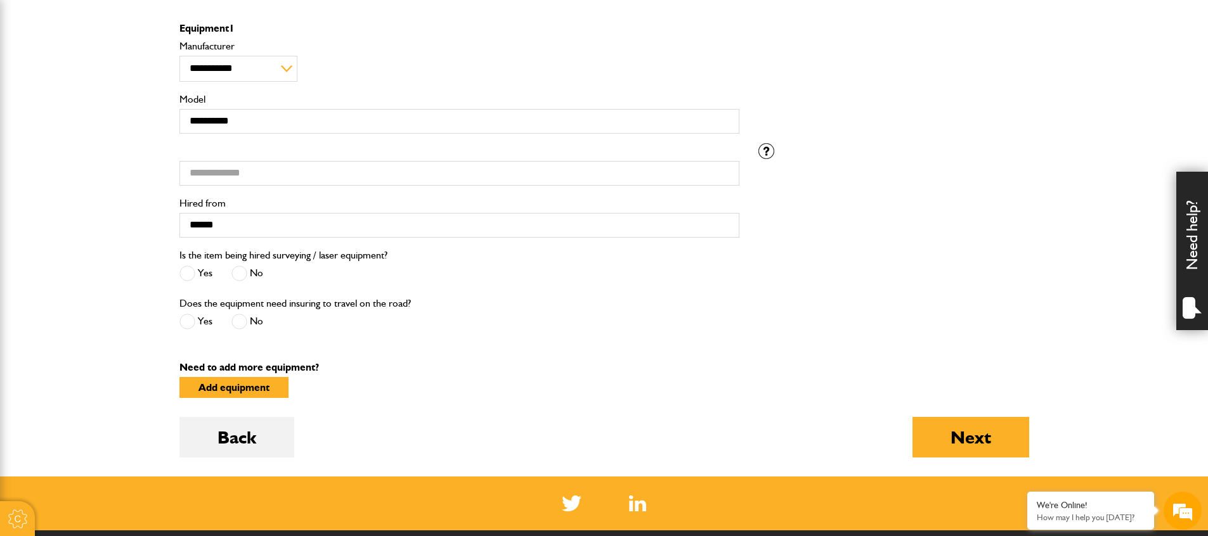
click at [68, 221] on body "Cookie Options You can control which cookies we use with the form below. Please…" at bounding box center [604, 233] width 1208 height 1210
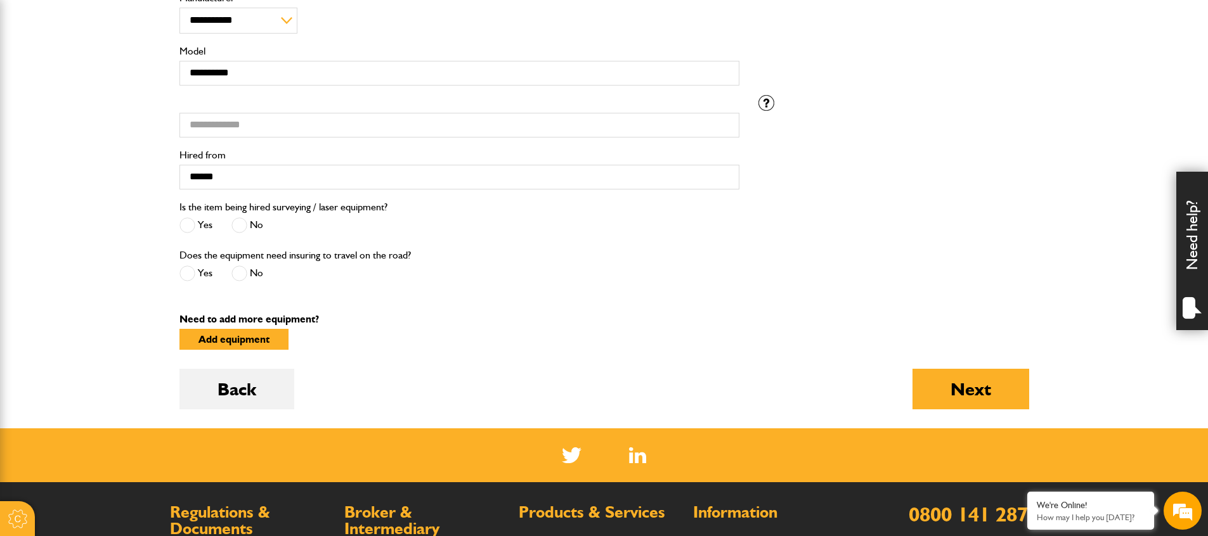
scroll to position [435, 0]
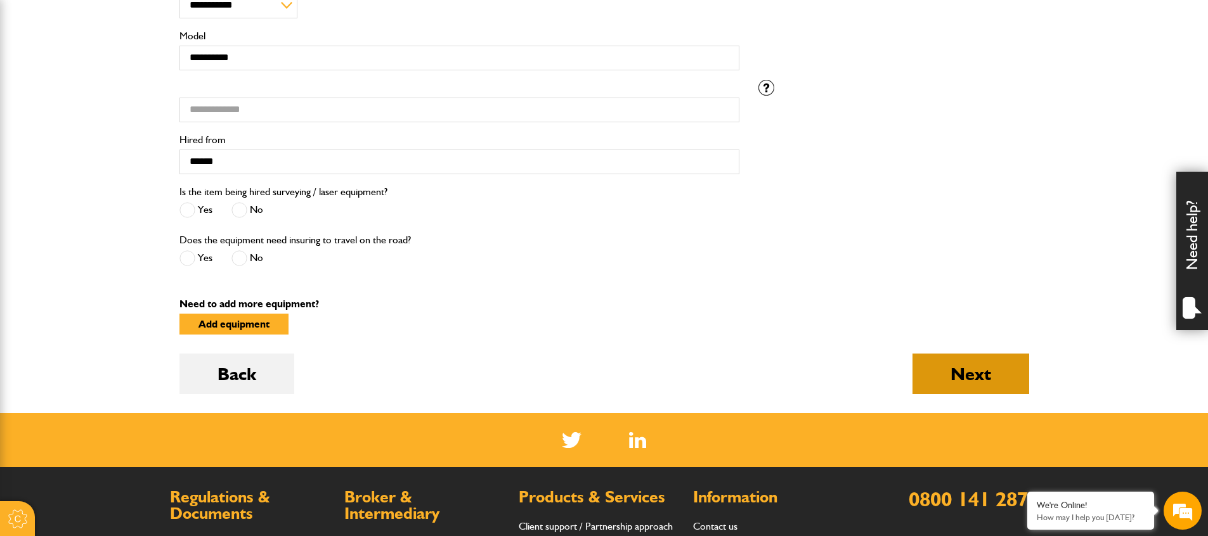
click at [945, 394] on button "Next" at bounding box center [970, 374] width 117 height 41
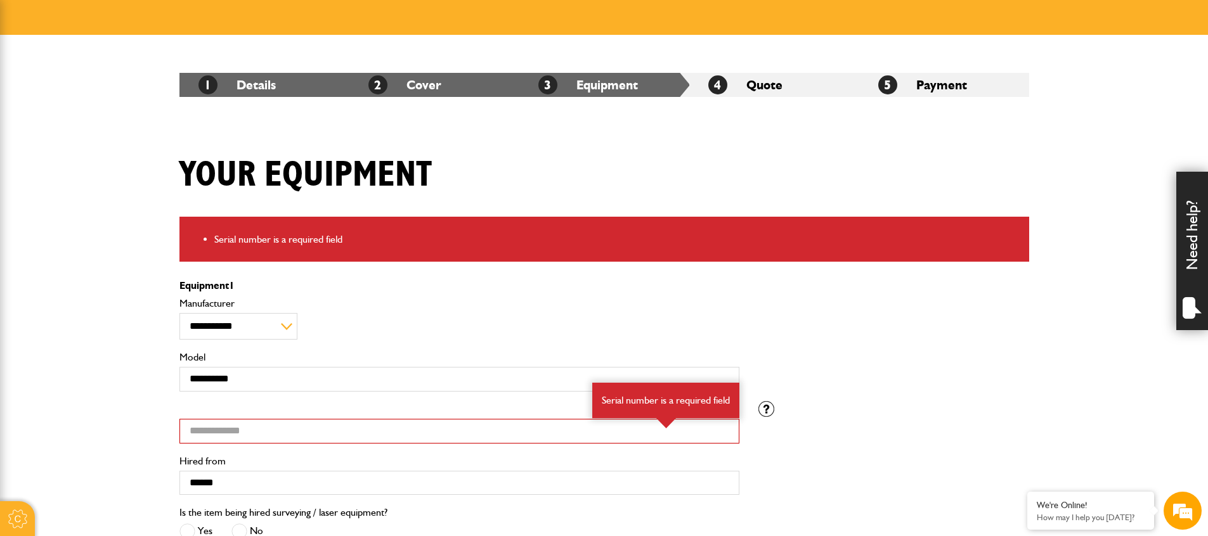
scroll to position [180, 0]
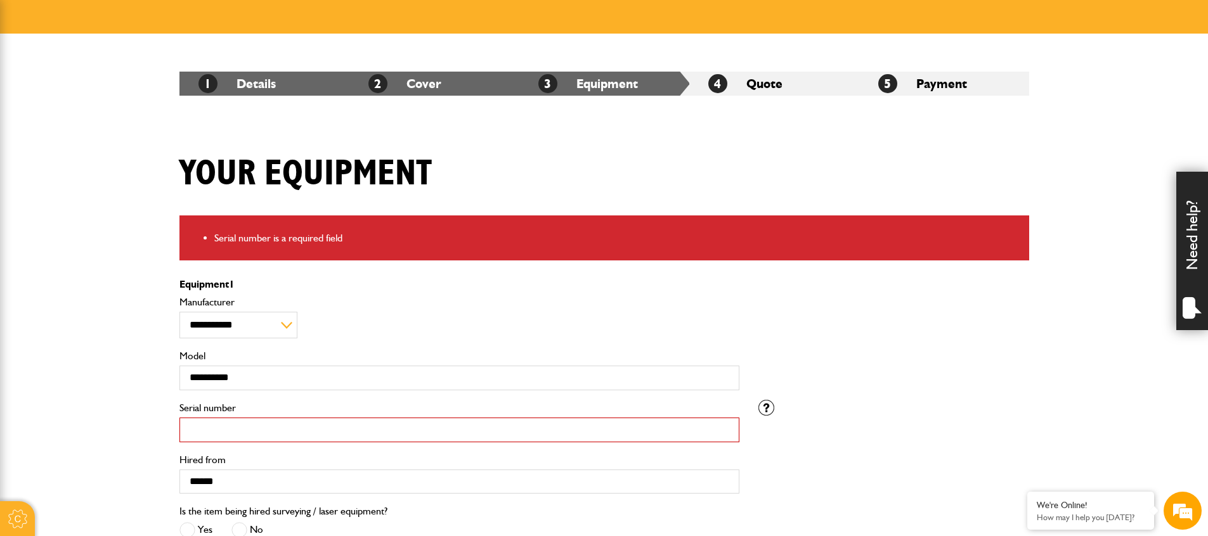
click at [228, 442] on input "Serial number" at bounding box center [459, 430] width 560 height 25
paste input "**********"
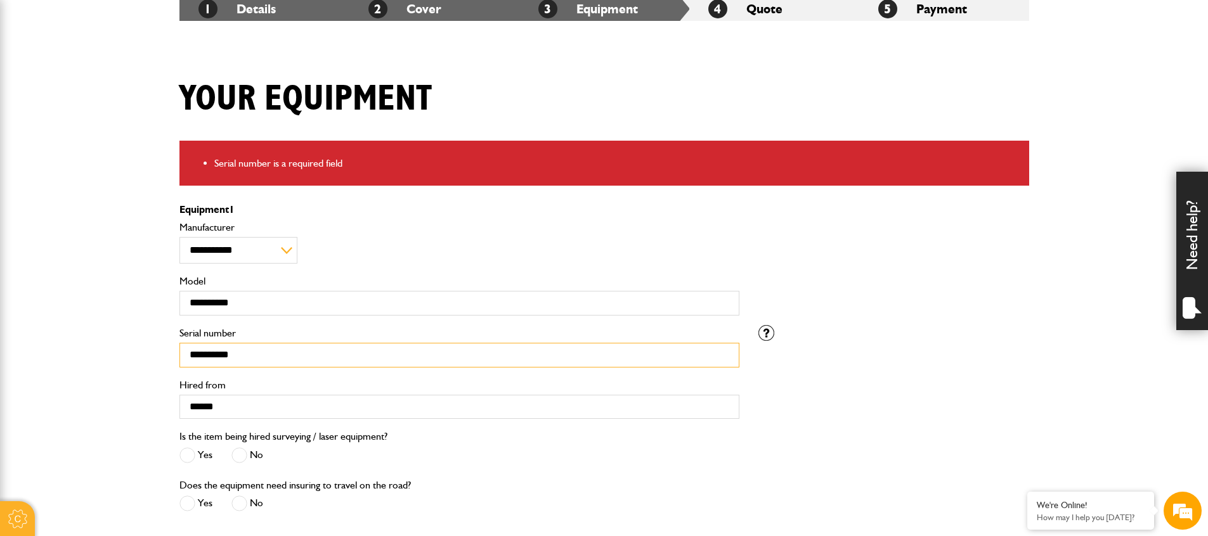
type input "**********"
click at [63, 386] on body "Cookie Options You can control which cookies we use with the form below. Please…" at bounding box center [604, 382] width 1208 height 1274
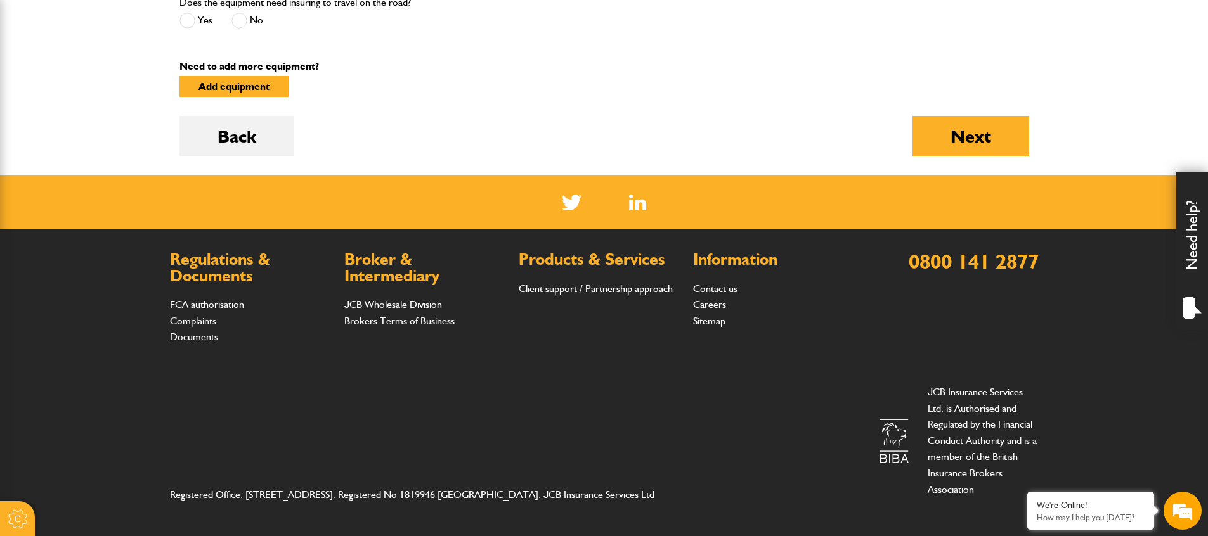
scroll to position [0, 0]
click at [946, 116] on button "Next" at bounding box center [970, 136] width 117 height 41
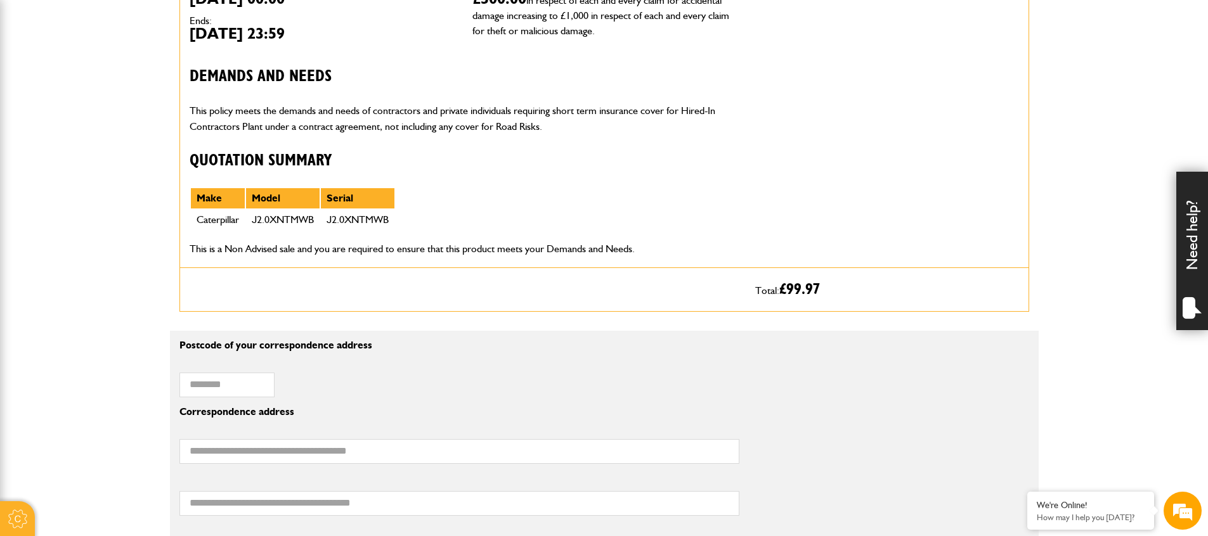
scroll to position [544, 0]
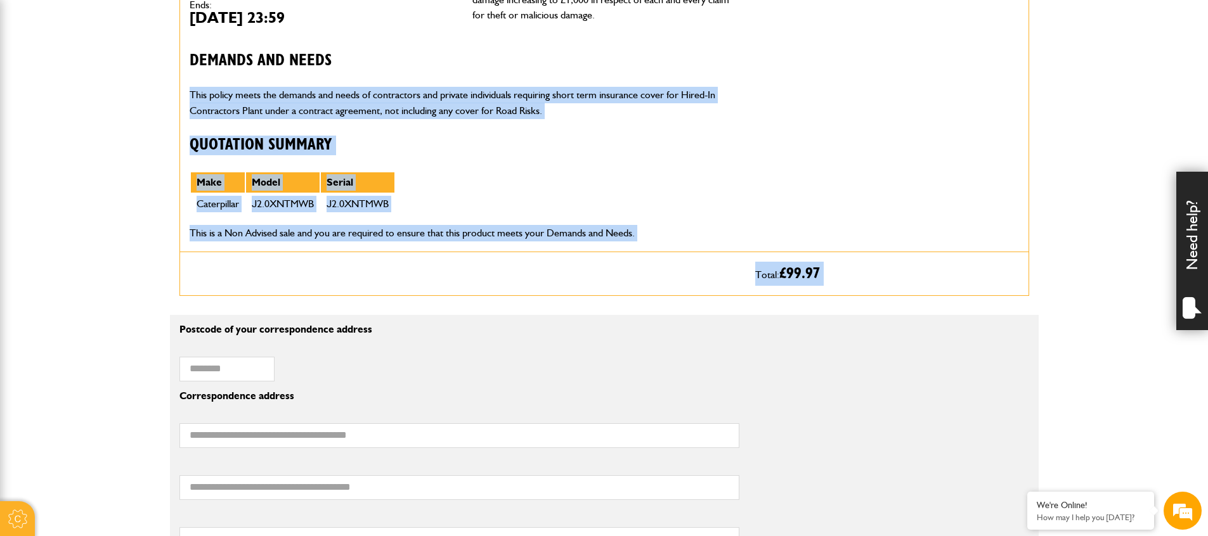
drag, startPoint x: 721, startPoint y: 352, endPoint x: 137, endPoint y: 117, distance: 629.4
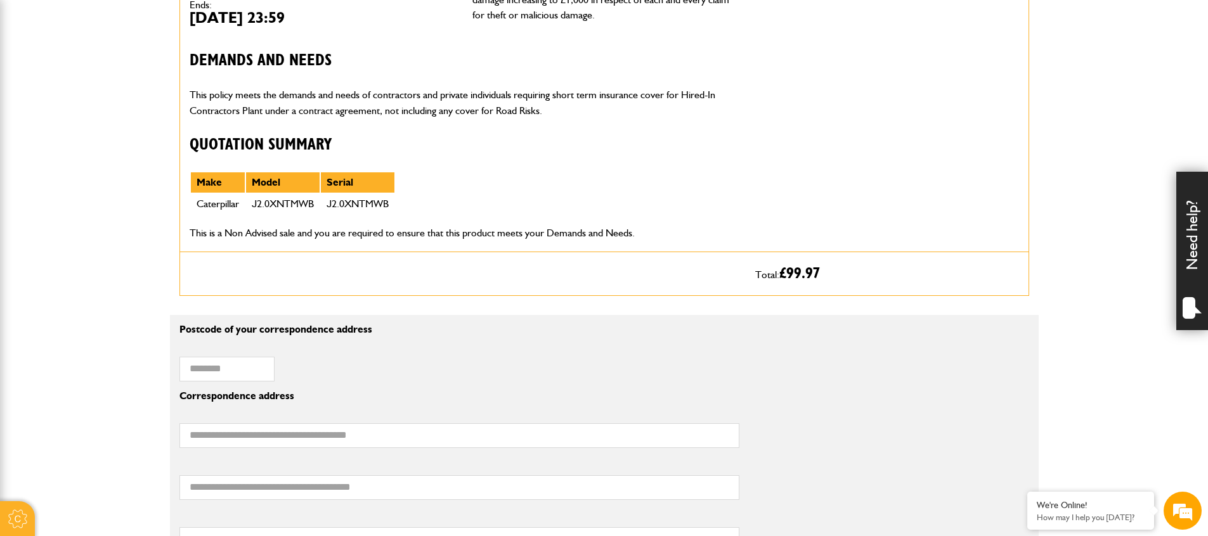
click at [179, 91] on div "Short term plant and equipment cover Premium:: £79.97 includes 12% Insurance Pr…" at bounding box center [603, 52] width 849 height 401
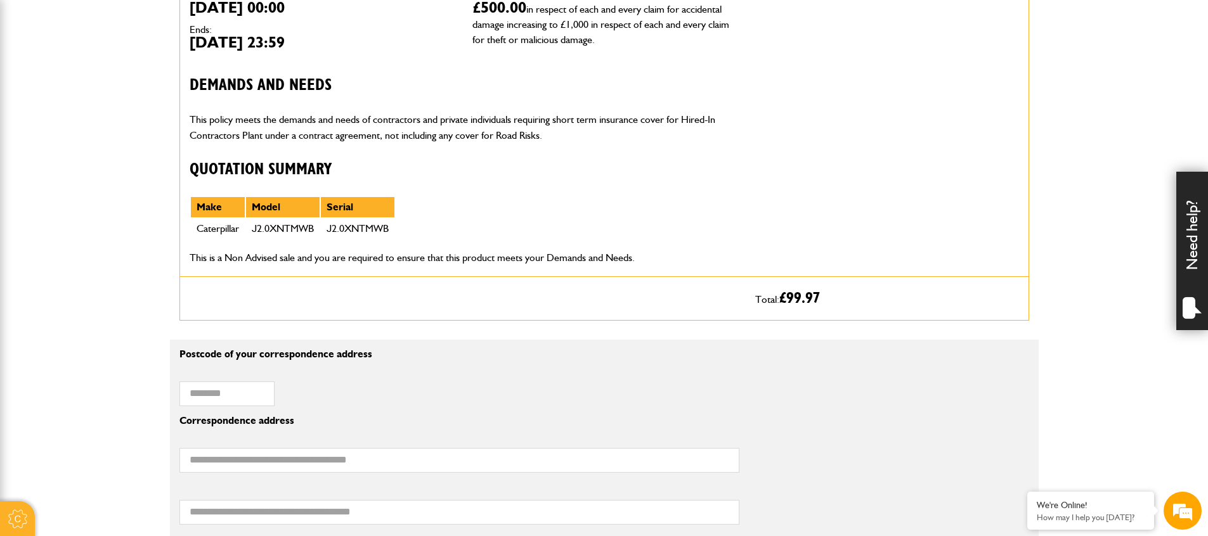
scroll to position [0, 0]
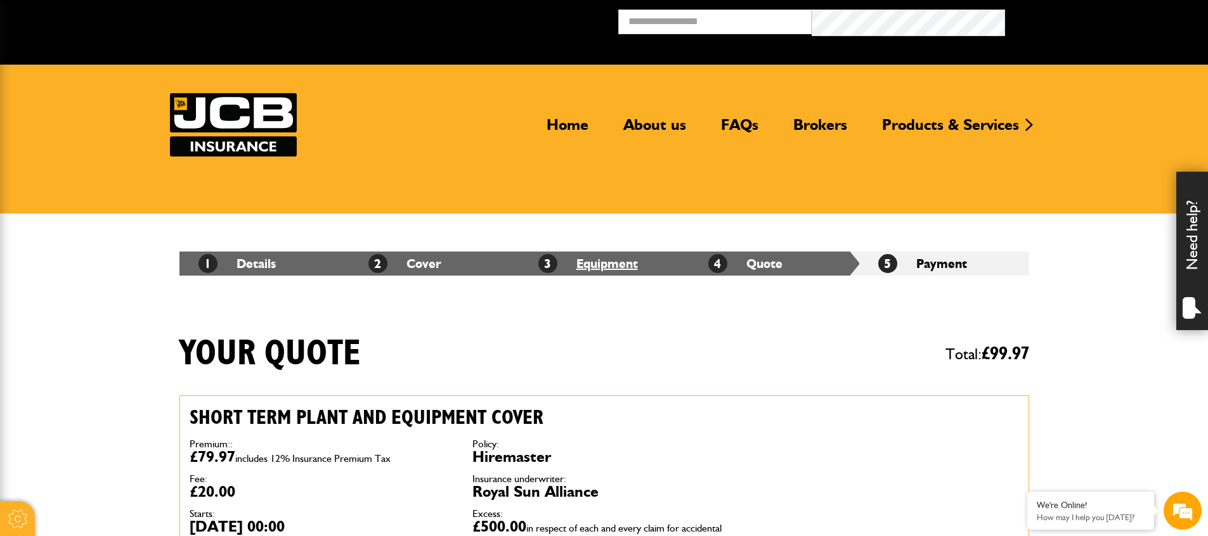
click at [616, 257] on link "3 Equipment" at bounding box center [588, 263] width 100 height 15
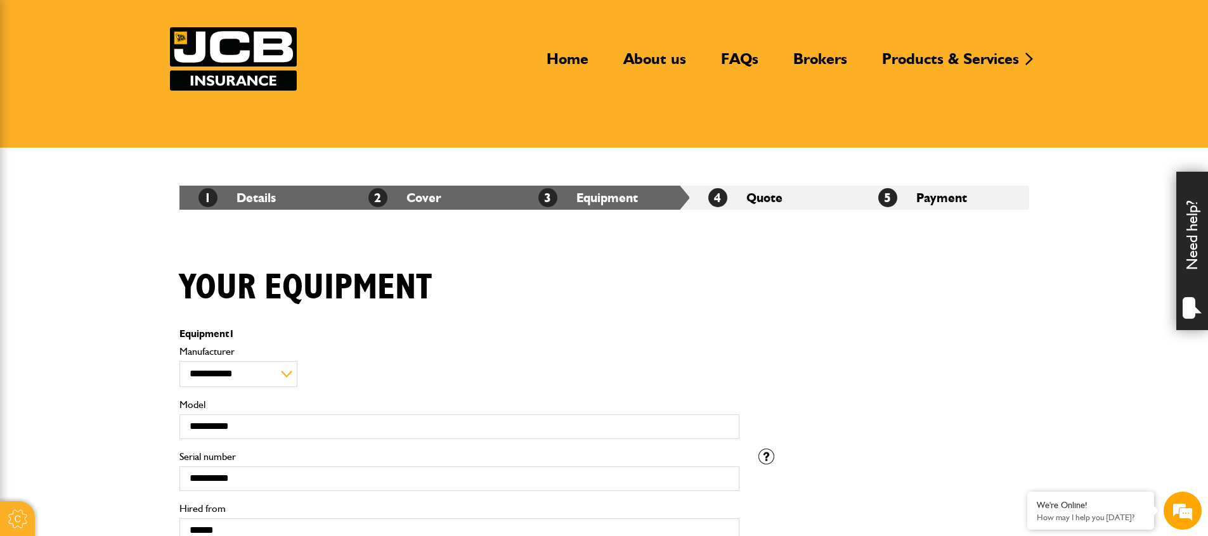
scroll to position [153, 0]
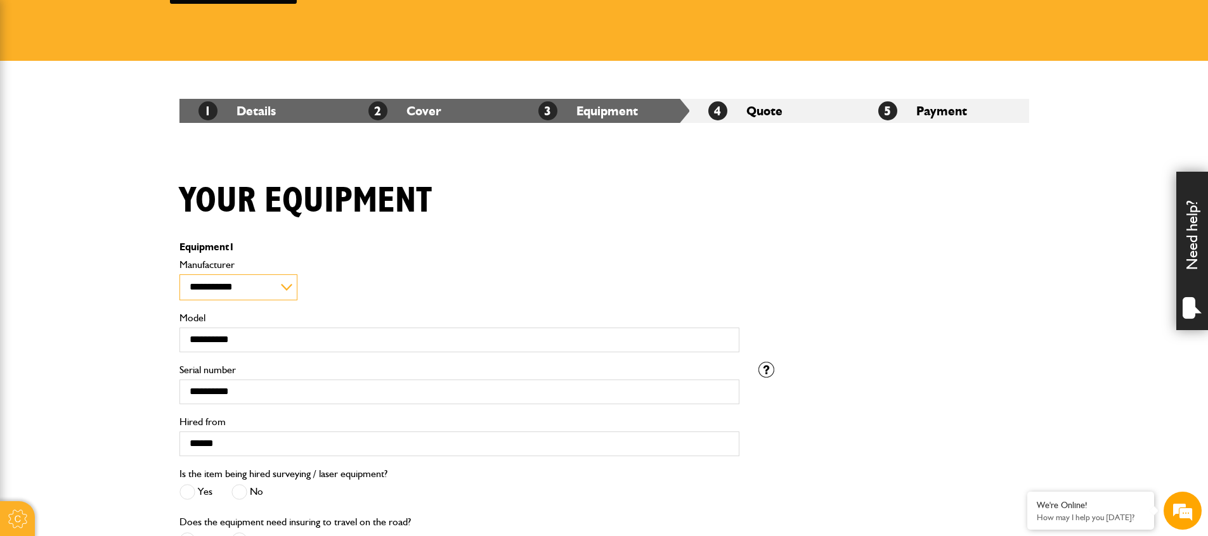
click at [236, 296] on select "**********" at bounding box center [238, 287] width 118 height 27
select select "**"
click at [179, 284] on select "**********" at bounding box center [238, 287] width 118 height 27
click at [41, 262] on body "Cookie Options You can control which cookies we use with the form below. Please…" at bounding box center [604, 451] width 1208 height 1209
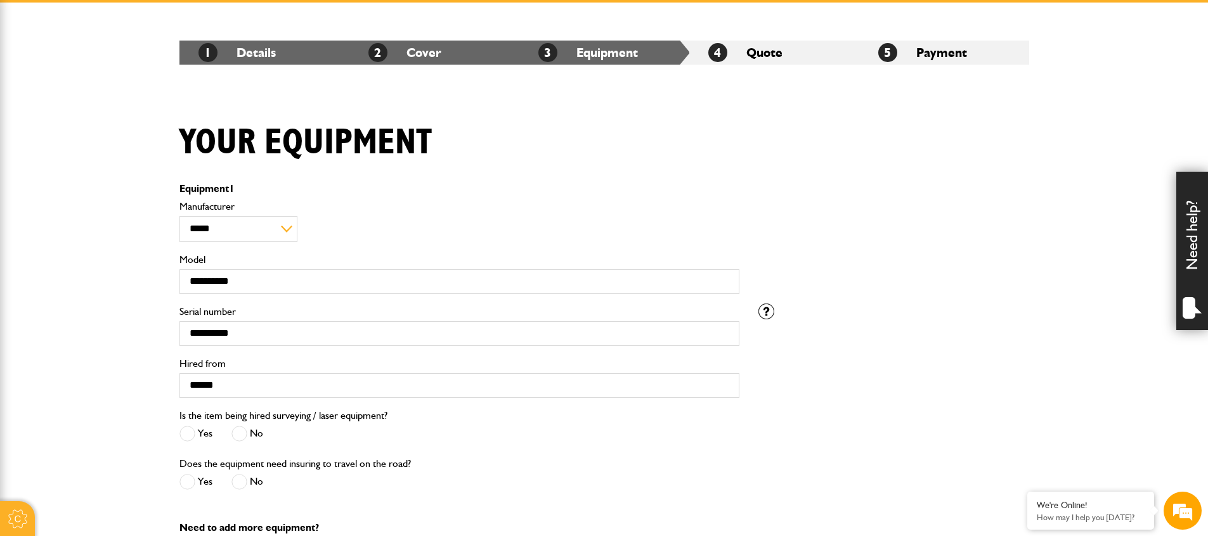
scroll to position [229, 0]
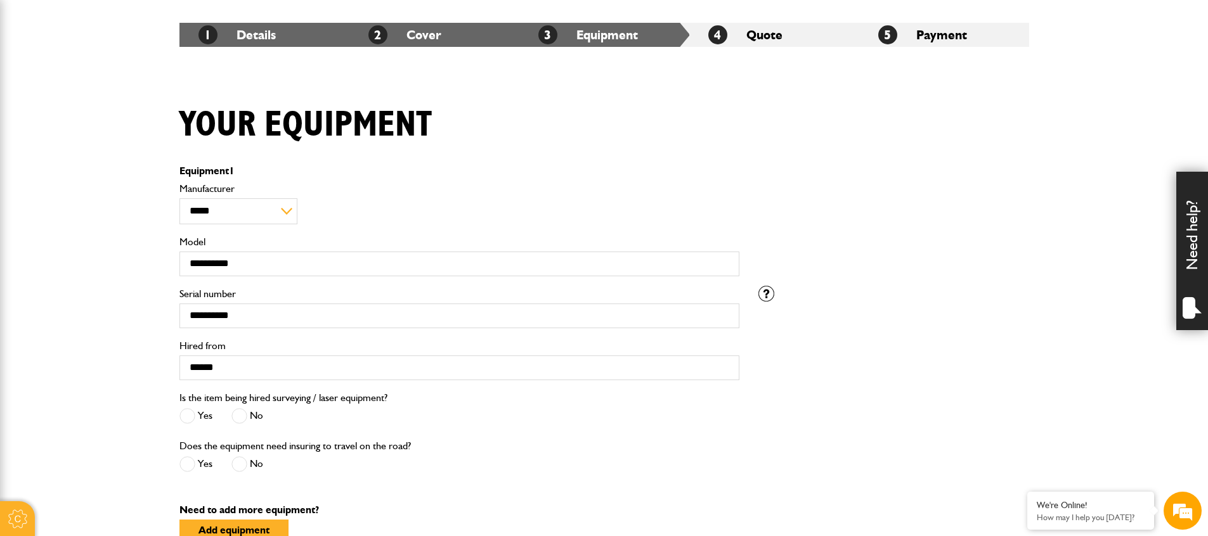
click at [75, 311] on body "Cookie Options You can control which cookies we use with the form below. Please…" at bounding box center [604, 375] width 1208 height 1209
drag, startPoint x: 262, startPoint y: 334, endPoint x: 182, endPoint y: 321, distance: 80.9
click at [182, 321] on input "**********" at bounding box center [459, 316] width 560 height 25
click at [236, 380] on input "******" at bounding box center [459, 368] width 560 height 25
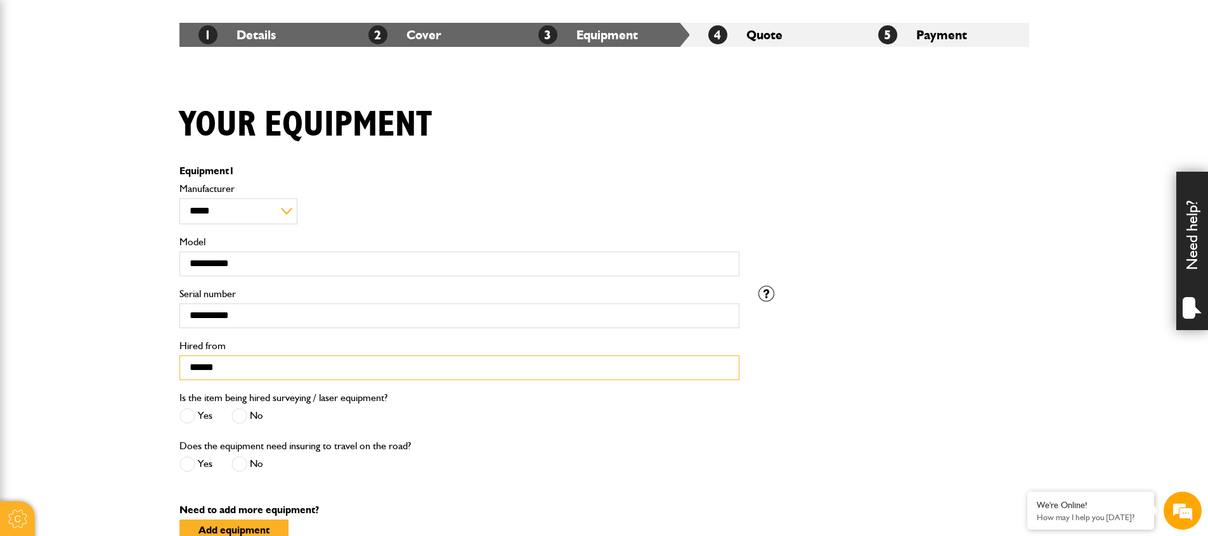
click at [249, 380] on input "******" at bounding box center [459, 368] width 560 height 25
type input "**********"
click at [25, 382] on body "Cookie Options You can control which cookies we use with the form below. Please…" at bounding box center [604, 375] width 1208 height 1209
click at [145, 202] on body "Cookie Options You can control which cookies we use with the form below. Please…" at bounding box center [604, 375] width 1208 height 1209
drag, startPoint x: 106, startPoint y: 311, endPoint x: 108, endPoint y: 317, distance: 6.6
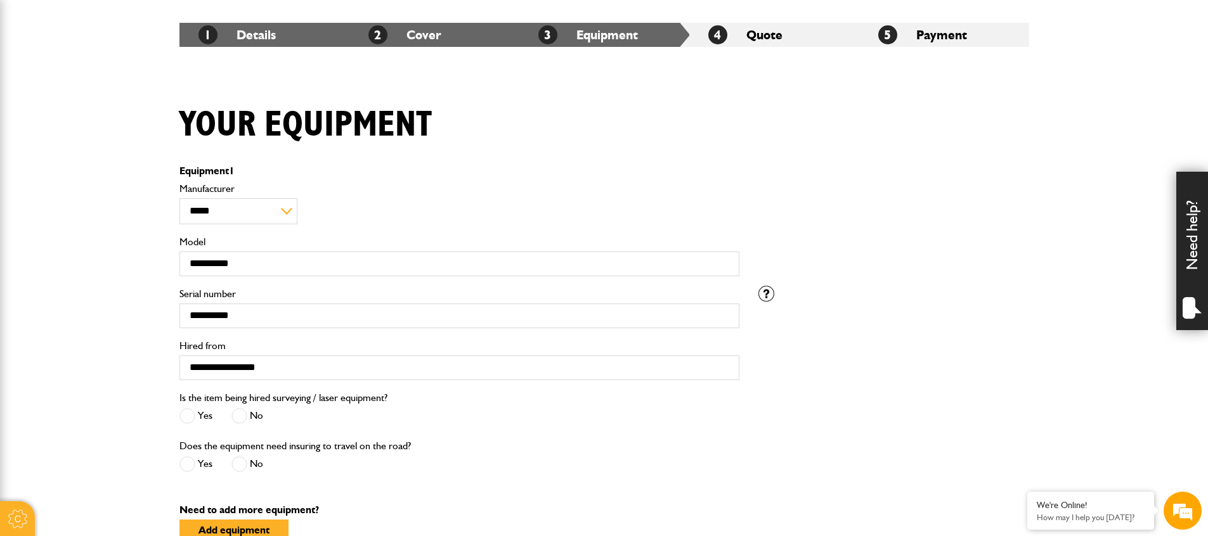
click at [106, 311] on body "Cookie Options You can control which cookies we use with the form below. Please…" at bounding box center [604, 375] width 1208 height 1209
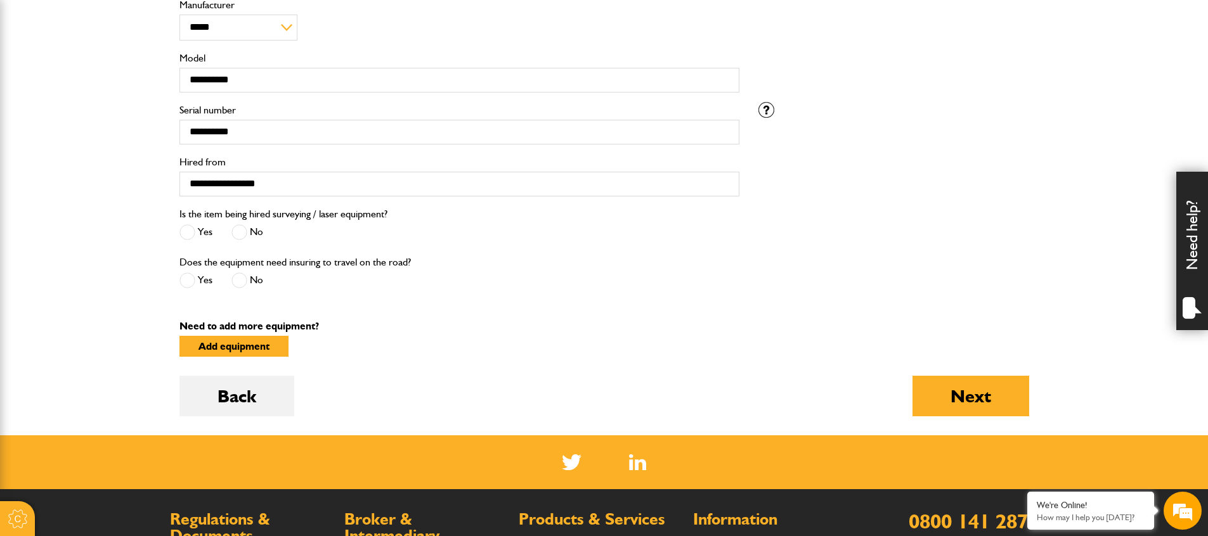
scroll to position [482, 0]
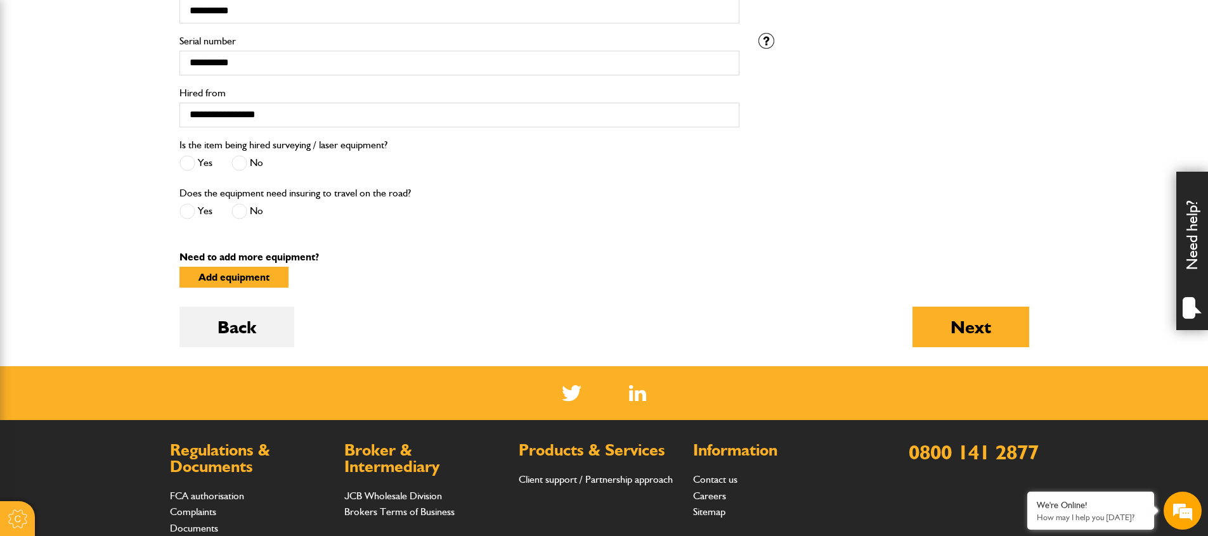
click at [718, 342] on div "Back Next" at bounding box center [603, 337] width 849 height 60
click at [962, 347] on button "Next" at bounding box center [970, 327] width 117 height 41
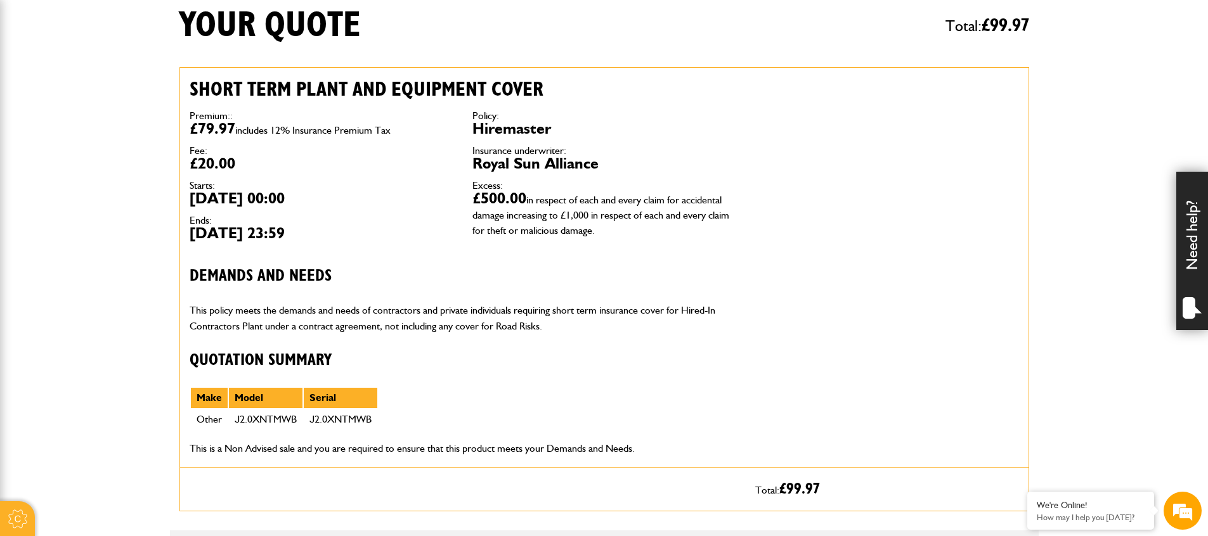
scroll to position [327, 0]
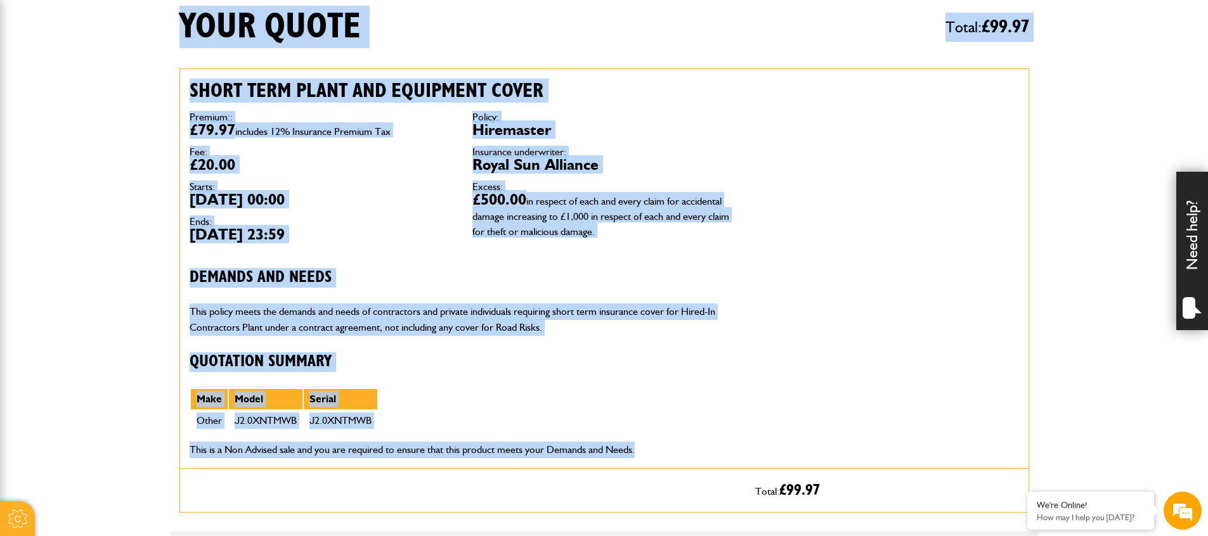
drag, startPoint x: 183, startPoint y: 30, endPoint x: 721, endPoint y: 491, distance: 708.5
click at [658, 435] on div "Short term plant and equipment cover Premium:: £79.97 includes 12% Insurance Pr…" at bounding box center [462, 268] width 565 height 399
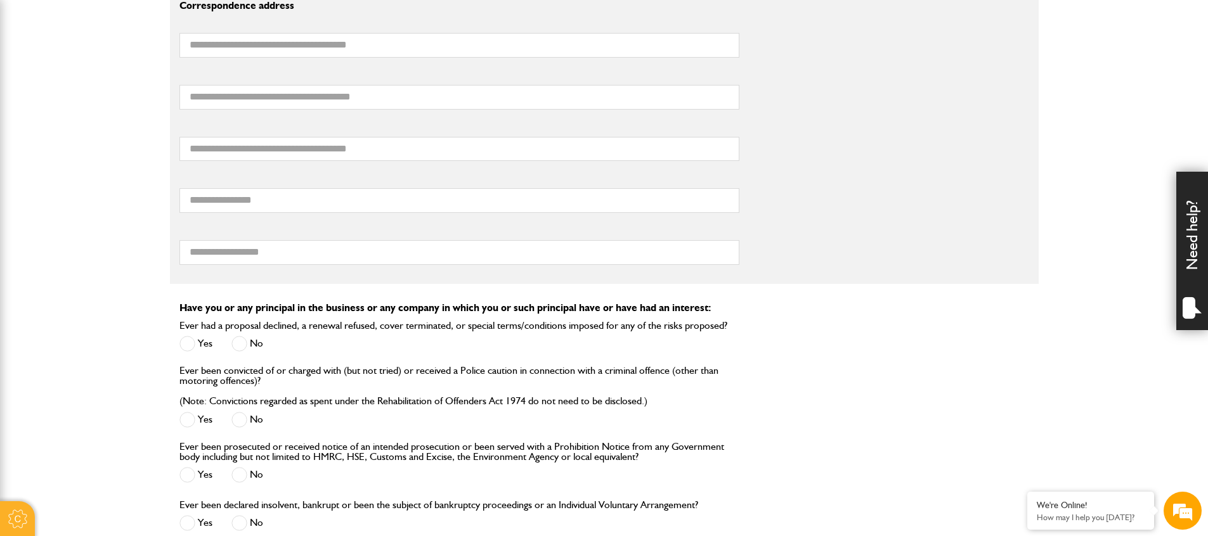
scroll to position [1190, 0]
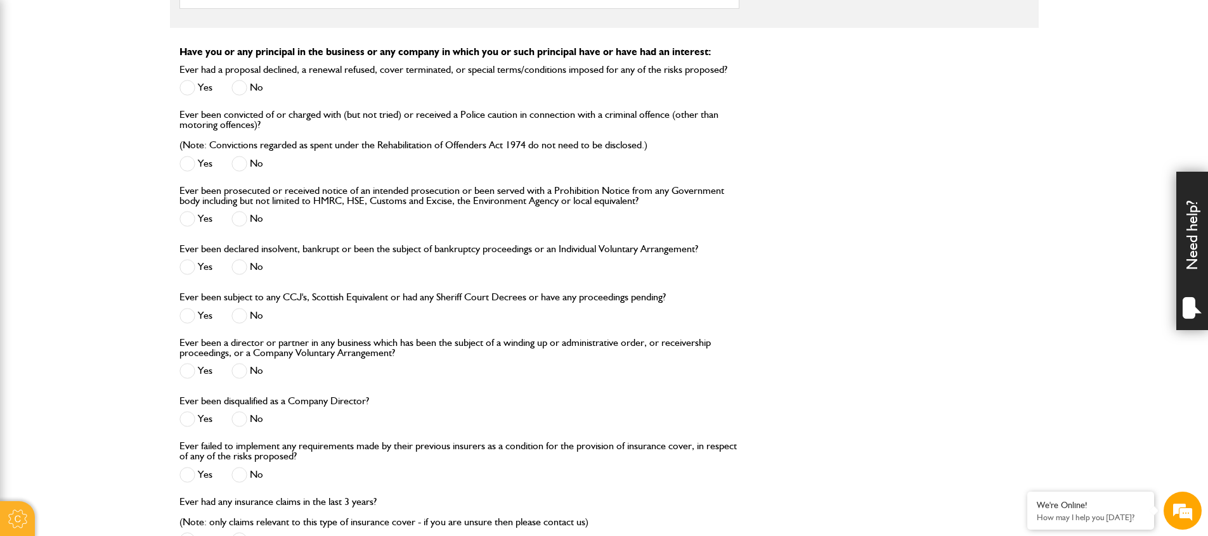
click at [358, 100] on div "Yes No" at bounding box center [453, 89] width 548 height 21
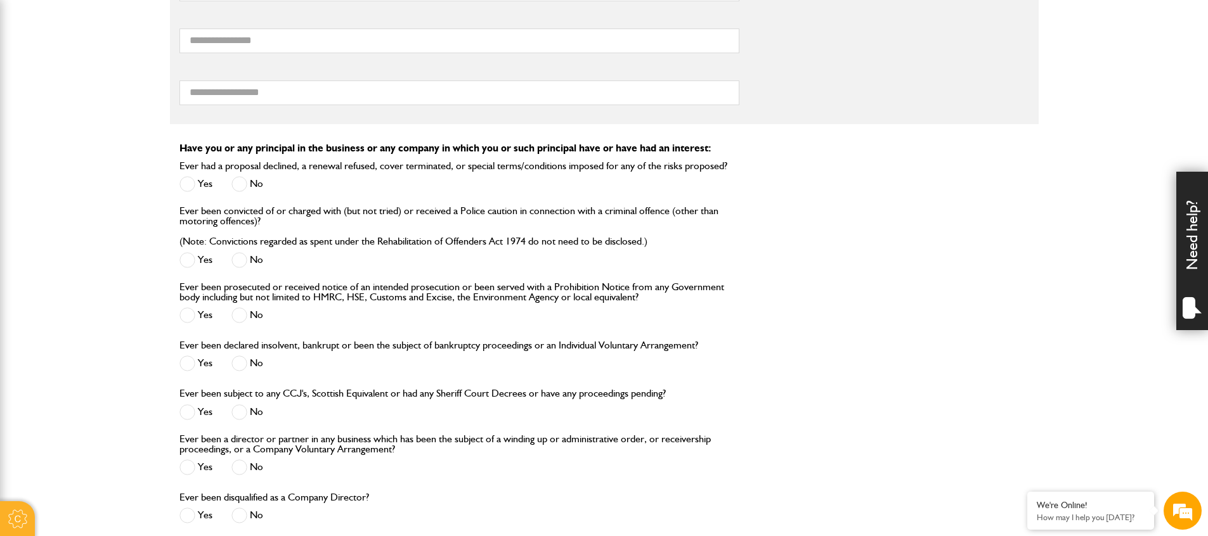
scroll to position [1093, 0]
click at [246, 193] on span at bounding box center [239, 185] width 16 height 16
click at [255, 269] on label "No" at bounding box center [247, 261] width 32 height 16
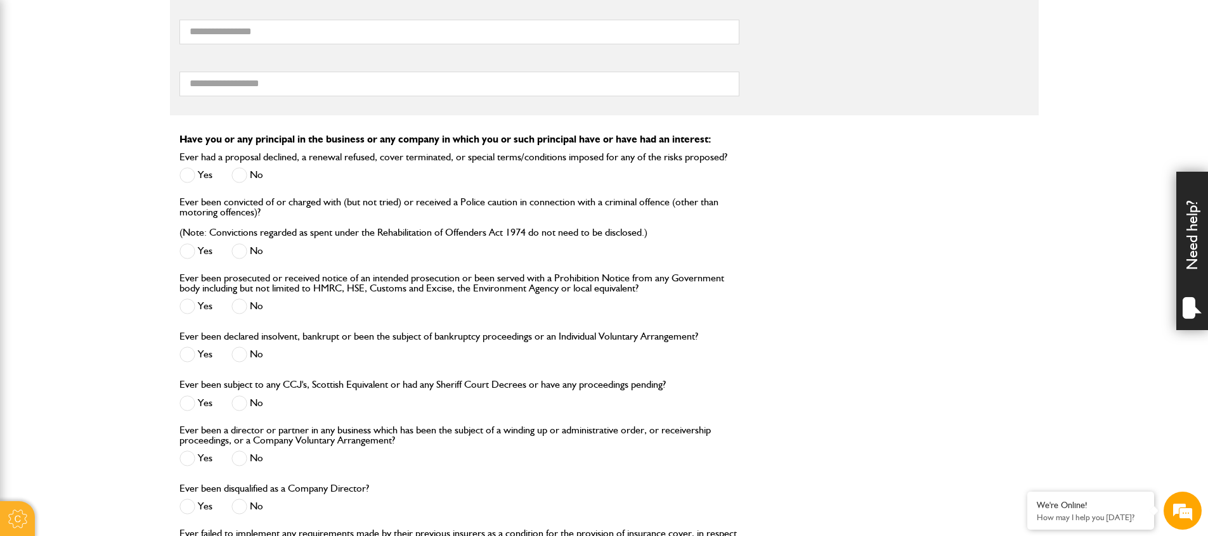
scroll to position [1114, 0]
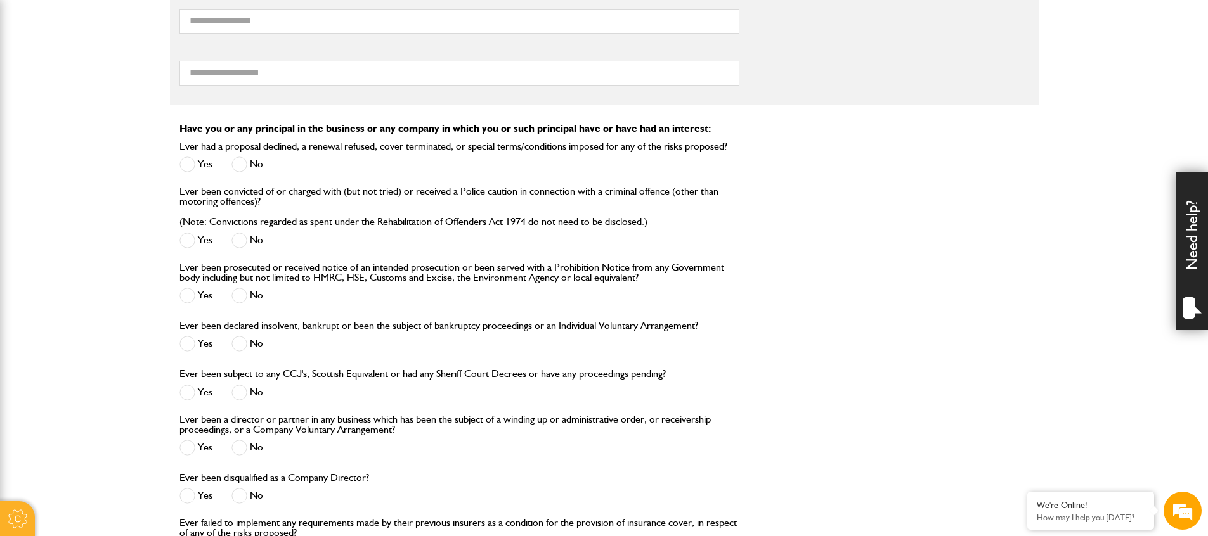
click at [253, 304] on label "No" at bounding box center [247, 296] width 32 height 16
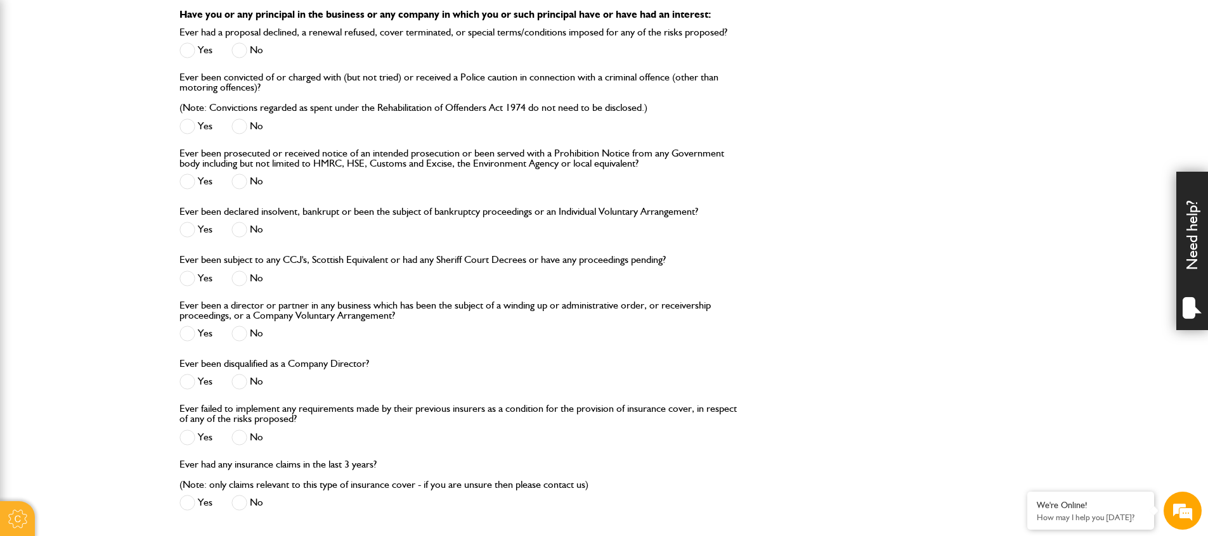
scroll to position [1234, 0]
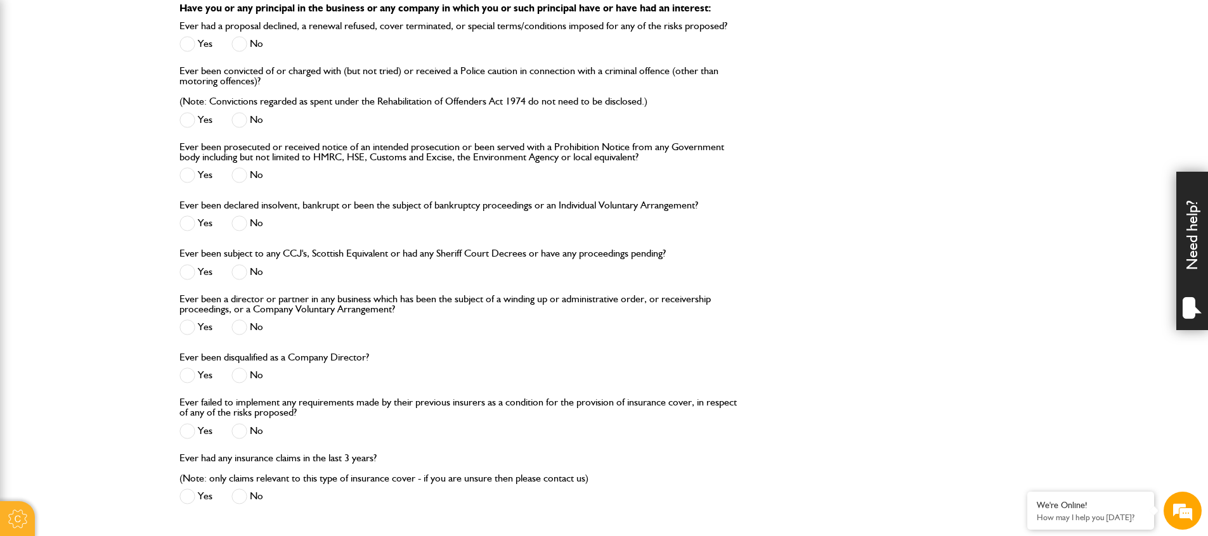
click at [240, 231] on span at bounding box center [239, 224] width 16 height 16
click at [245, 280] on span at bounding box center [239, 272] width 16 height 16
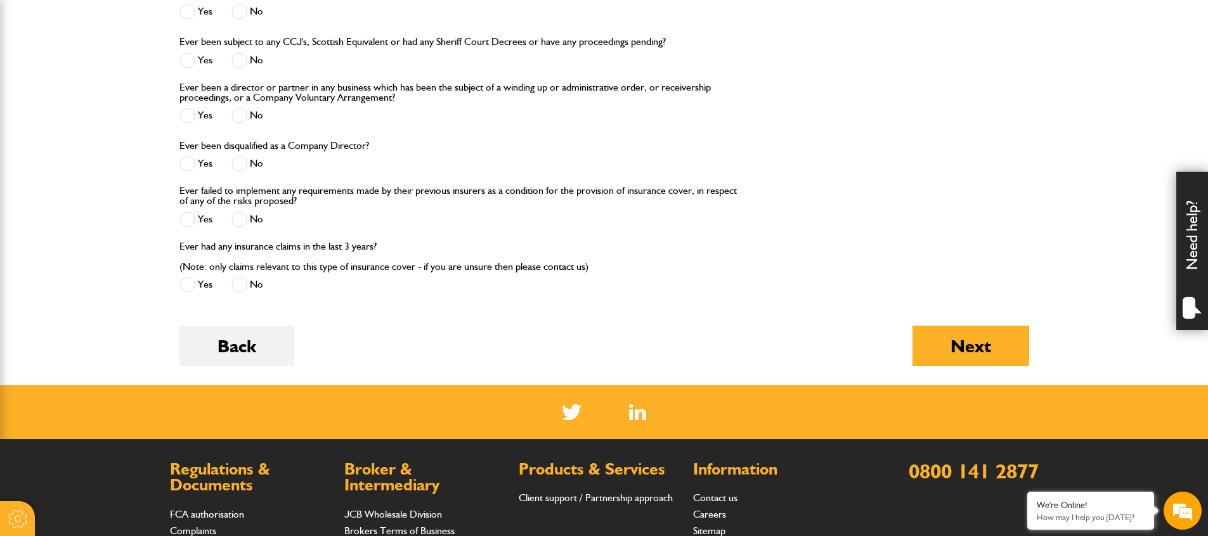
scroll to position [1457, 0]
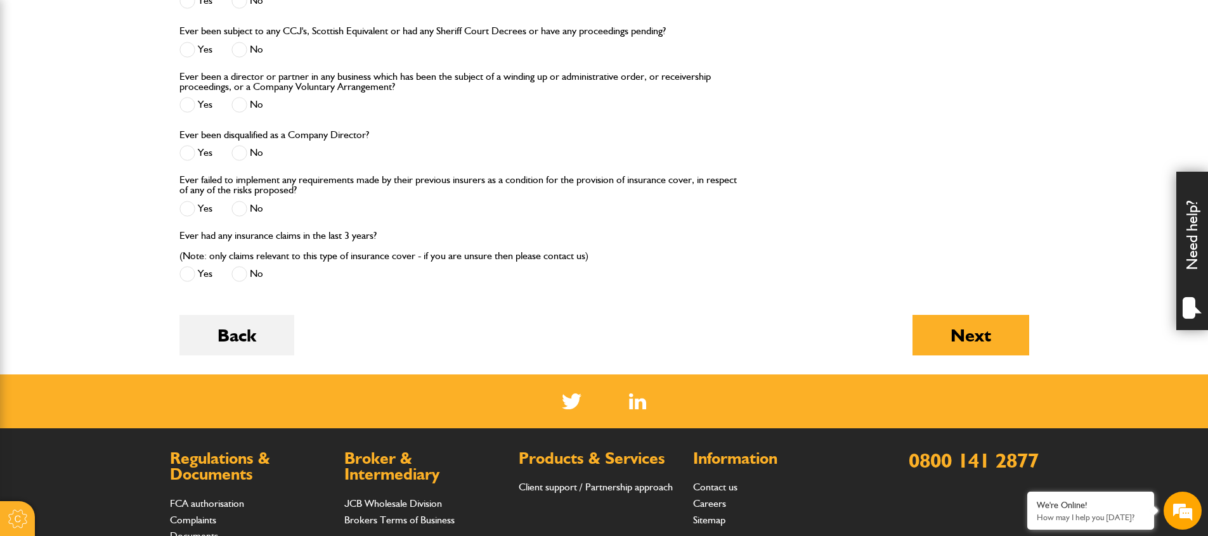
click at [245, 113] on span at bounding box center [239, 105] width 16 height 16
click at [242, 161] on span at bounding box center [239, 153] width 16 height 16
click at [249, 217] on label "No" at bounding box center [247, 209] width 32 height 16
click at [250, 282] on label "No" at bounding box center [247, 274] width 32 height 16
click at [977, 356] on button "Next" at bounding box center [970, 335] width 117 height 41
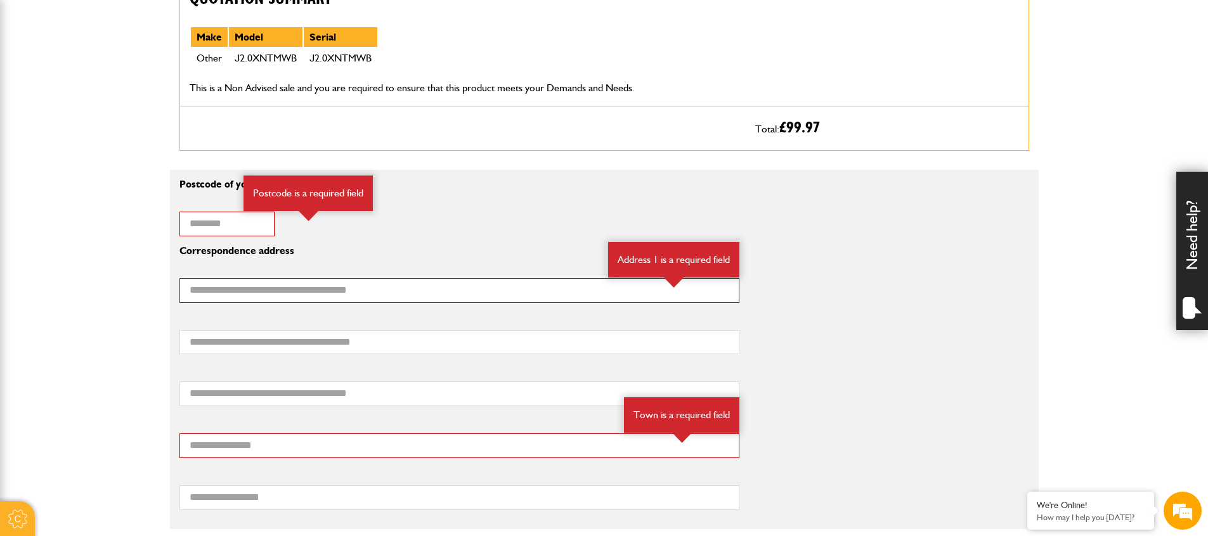
click at [83, 363] on body "Cookie Options You can control which cookies we use with the form below. Please…" at bounding box center [604, 358] width 1208 height 2289
click at [94, 345] on body "Cookie Options You can control which cookies we use with the form below. Please…" at bounding box center [604, 358] width 1208 height 2289
